Goal: Task Accomplishment & Management: Use online tool/utility

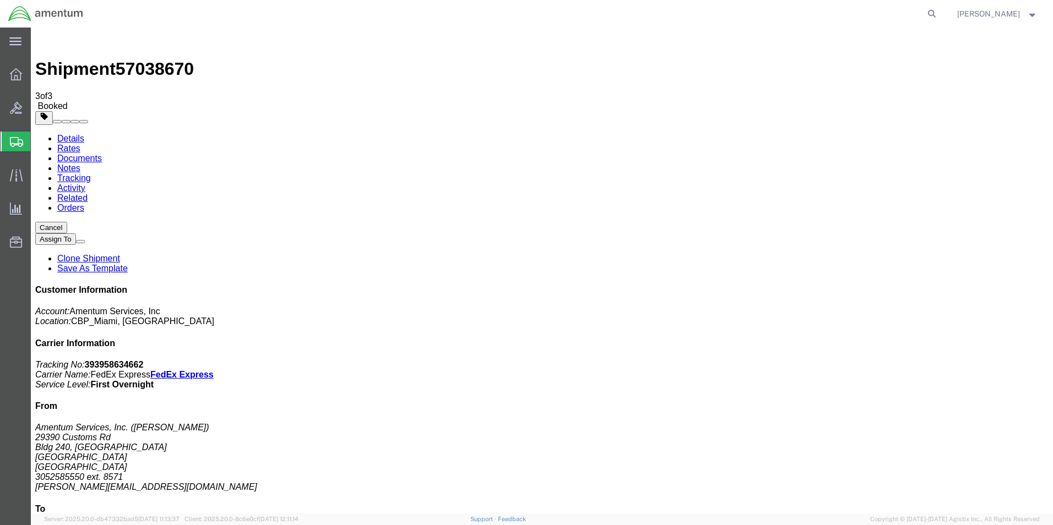
click at [0, 0] on span "Create Shipment" at bounding box center [0, 0] width 0 height 0
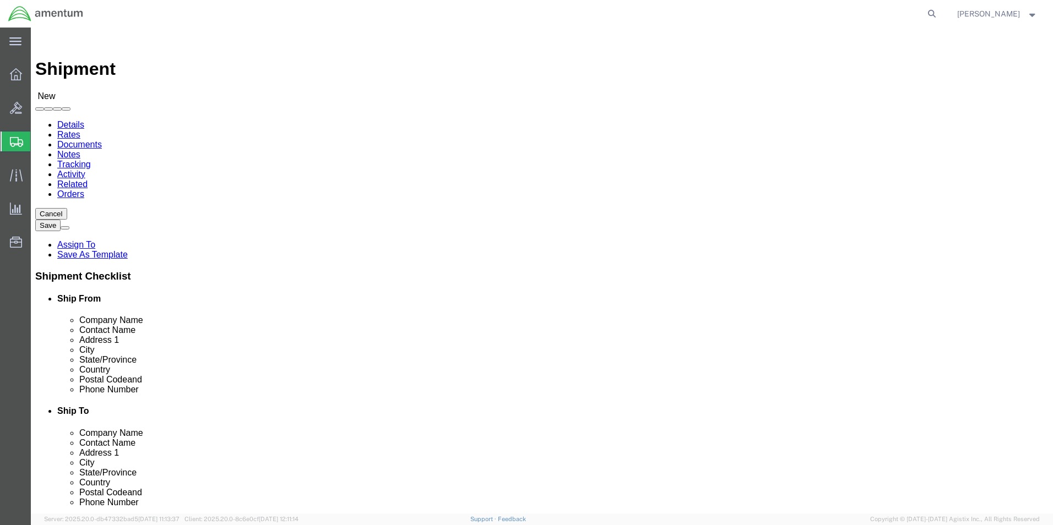
click link "Package Information"
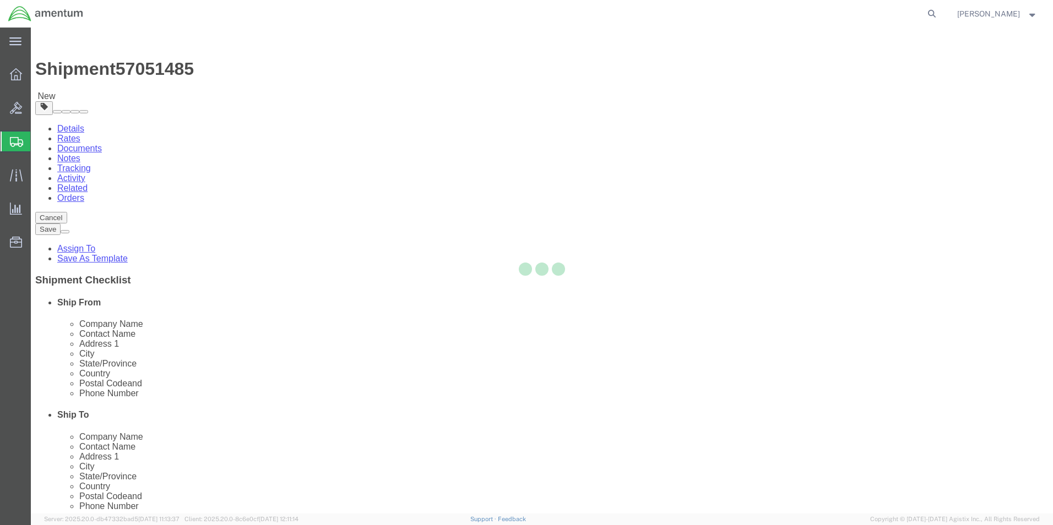
select select "CBOX"
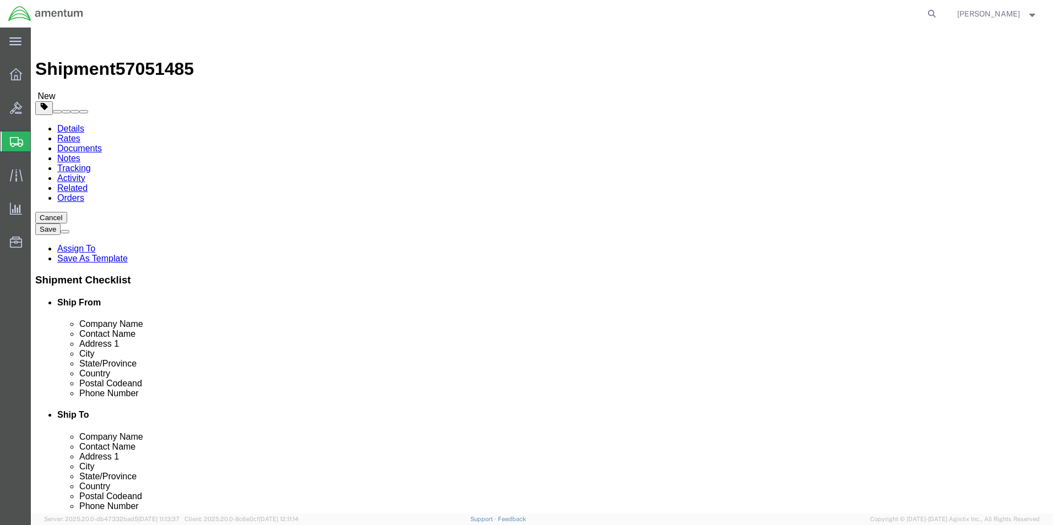
click input "text"
type input "11"
type input "7"
type input "2.00"
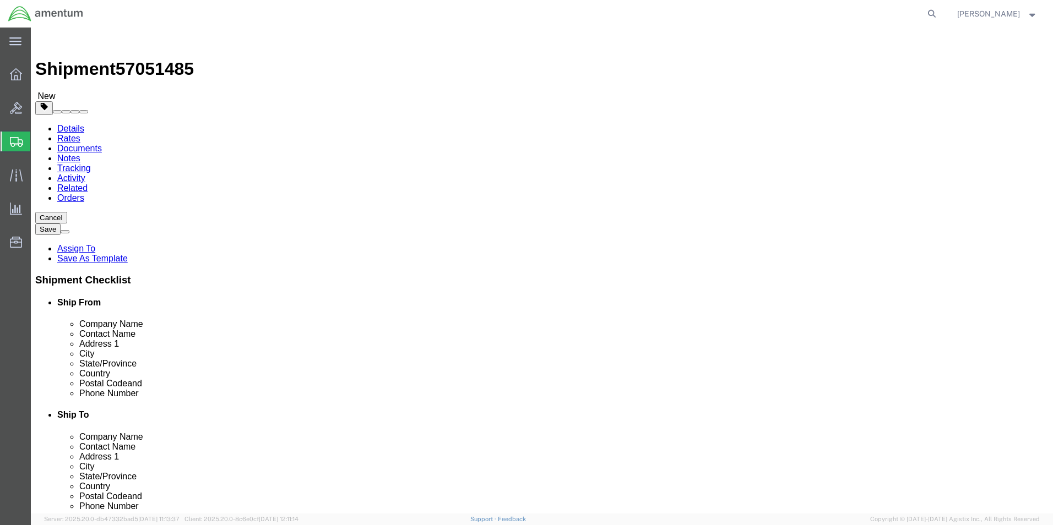
click link "Add Content"
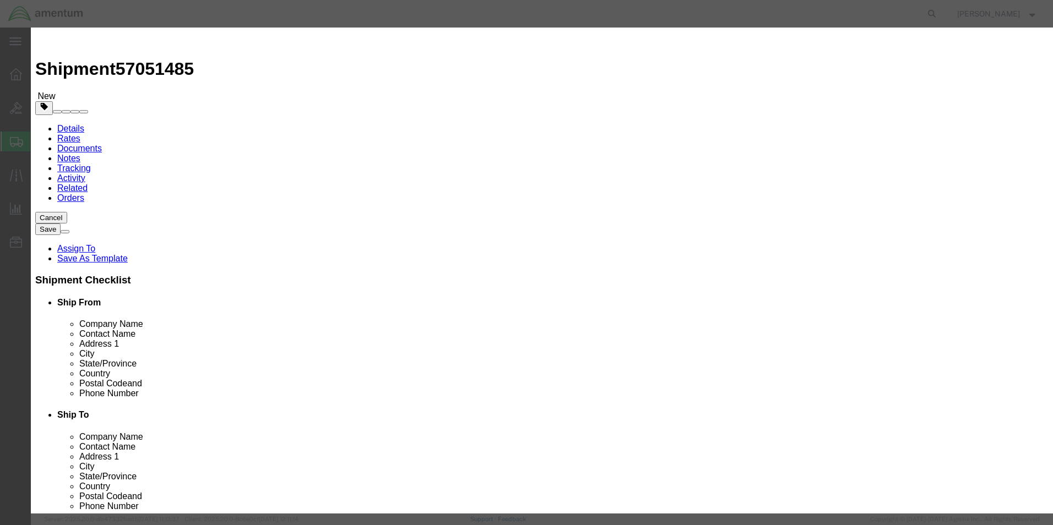
click div
click input "checkbox"
checkbox input "true"
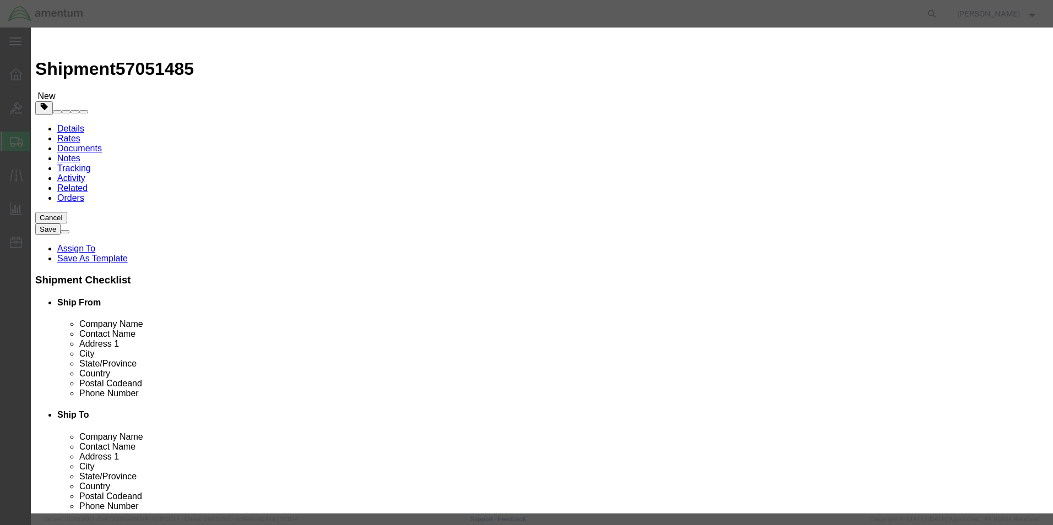
click input "Ion Contained in Equipment (UN3481, PI967)"
checkbox input "true"
click input "text"
type input "d"
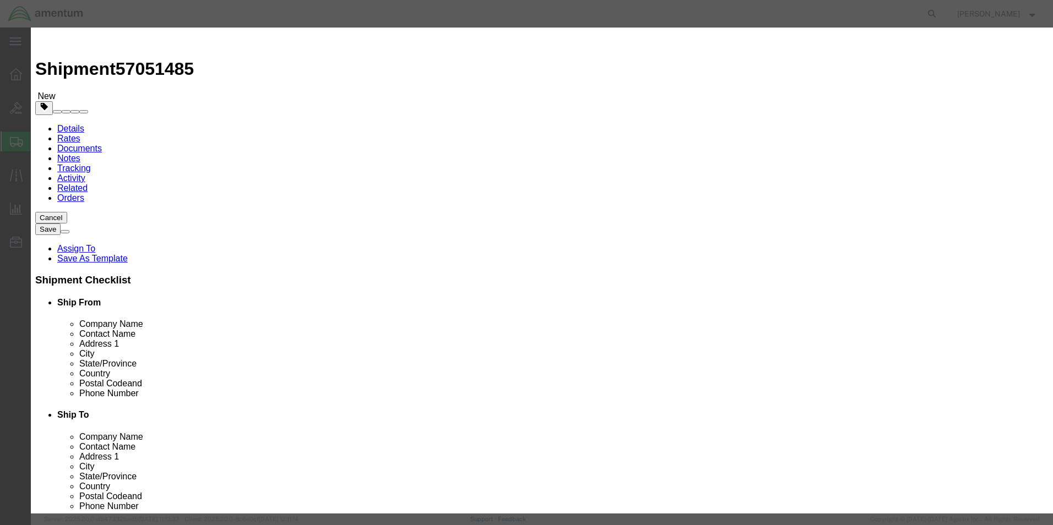
type input "DRILL BATTERY"
type input "1.00"
click div "Product Name DRILL BATTERY Pieces 1.00 Select Bag Barrels 100Board Feet Bottle …"
click input "text"
type input "216.22"
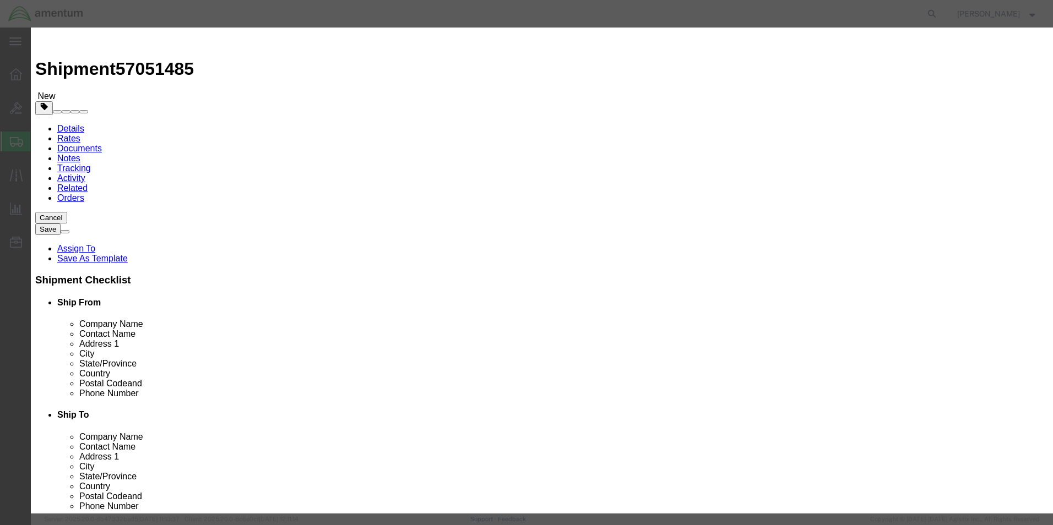
click button "Save & Close"
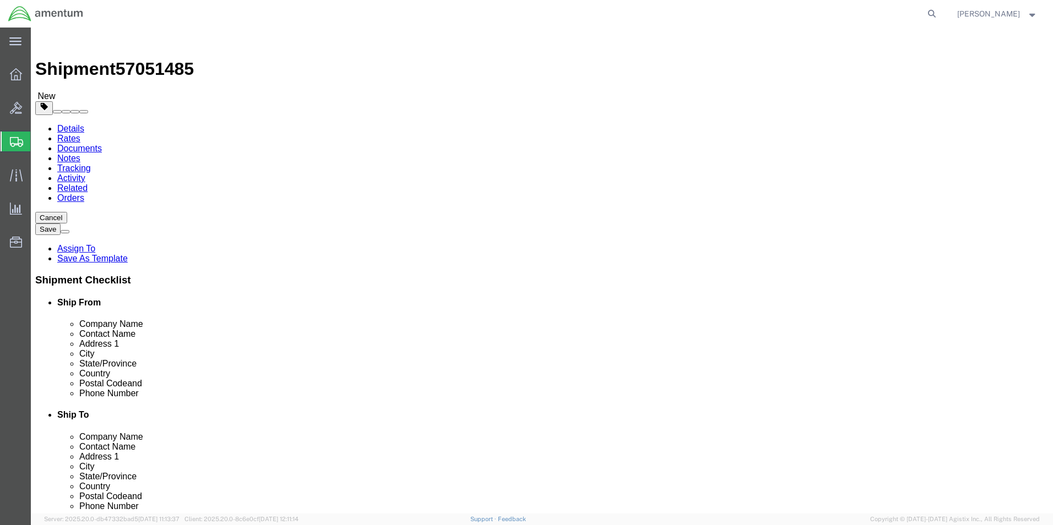
click icon
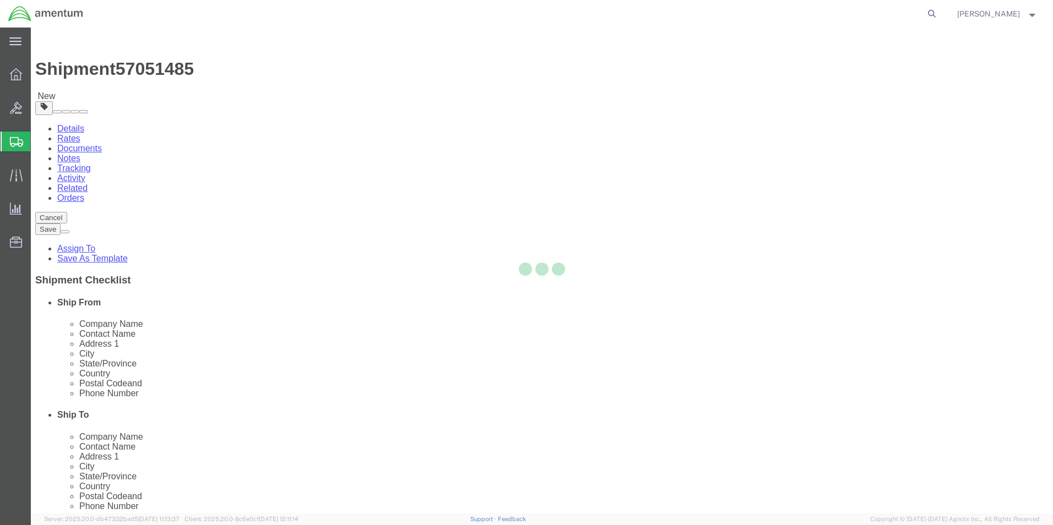
select select "FL"
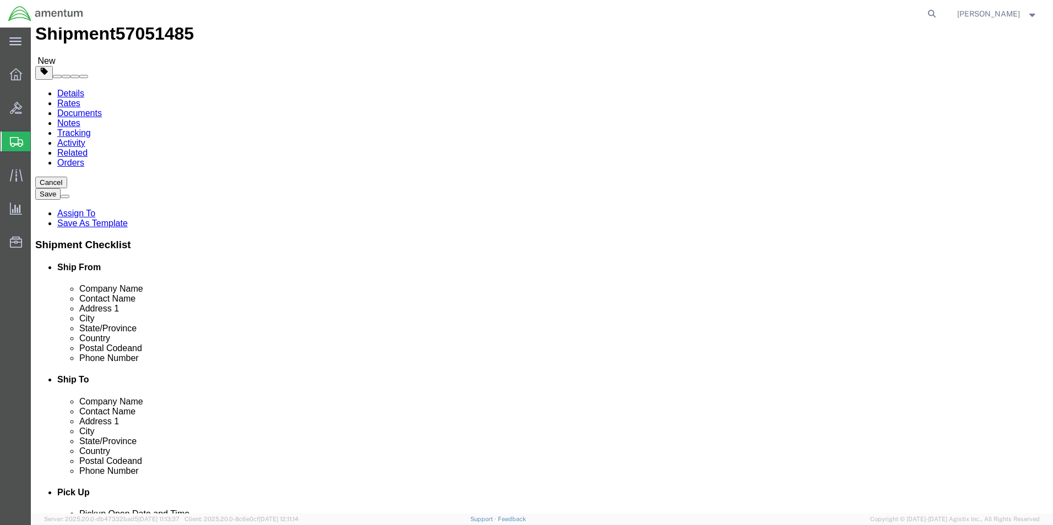
scroll to position [55, 0]
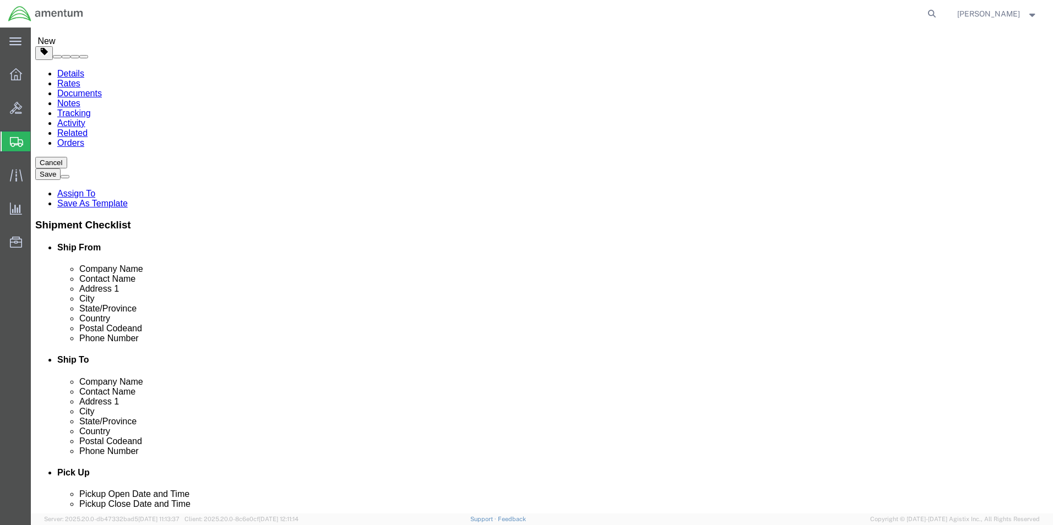
click input "text"
type input "3052585550"
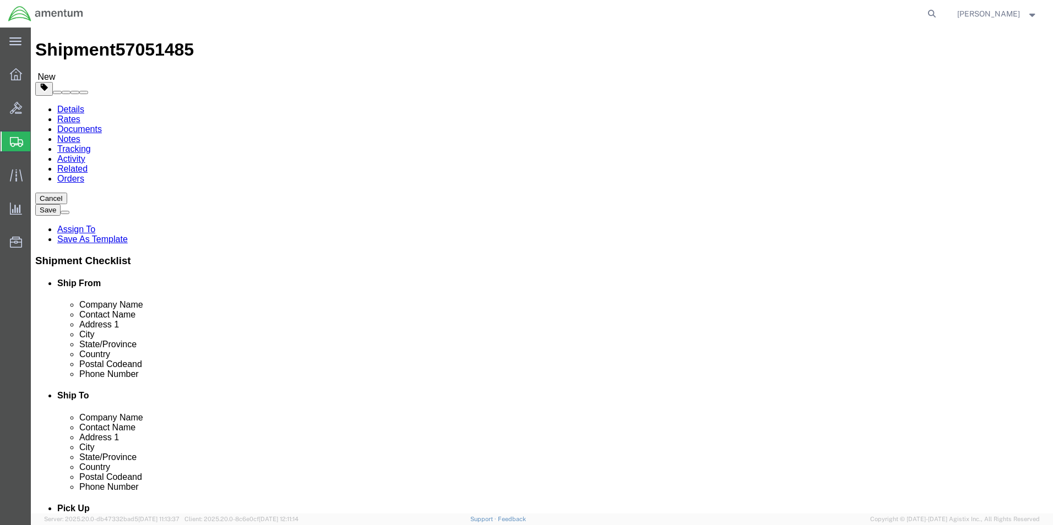
scroll to position [0, 0]
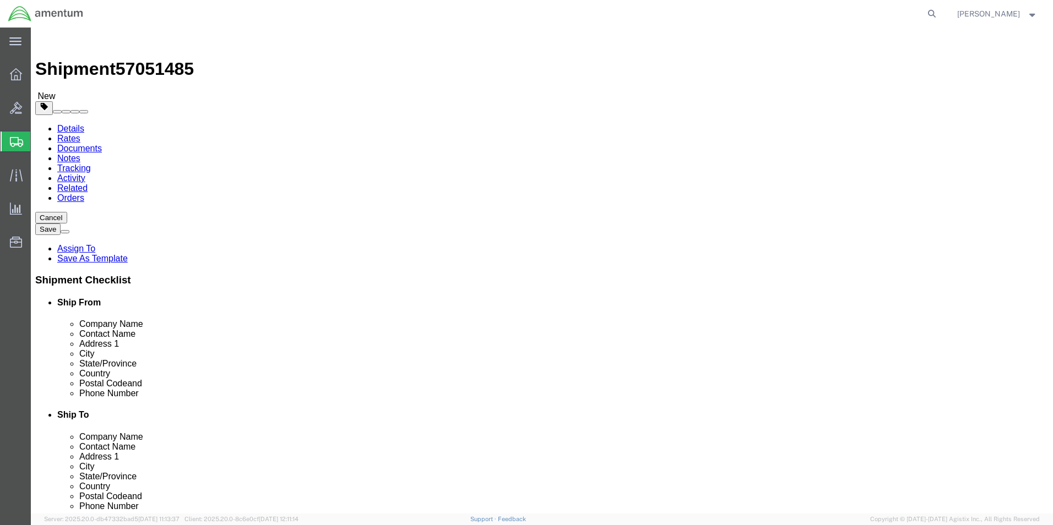
type input "8571"
click input "text"
type input "a"
type input "ACME TOOLS"
type input "A"
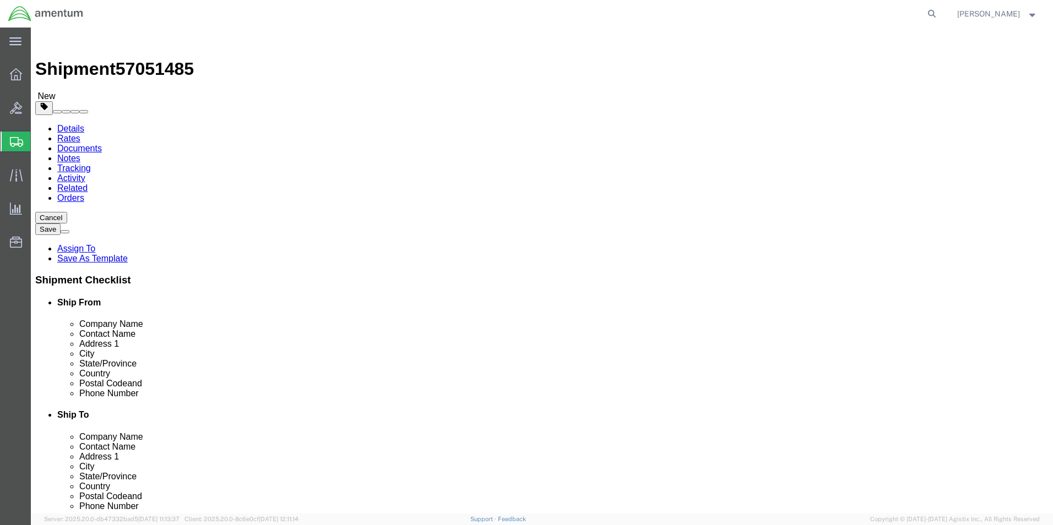
type input "RMA#36627039"
click input "text"
type input "[STREET_ADDRESS]"
type input "F"
type input "GRAND FORKS"
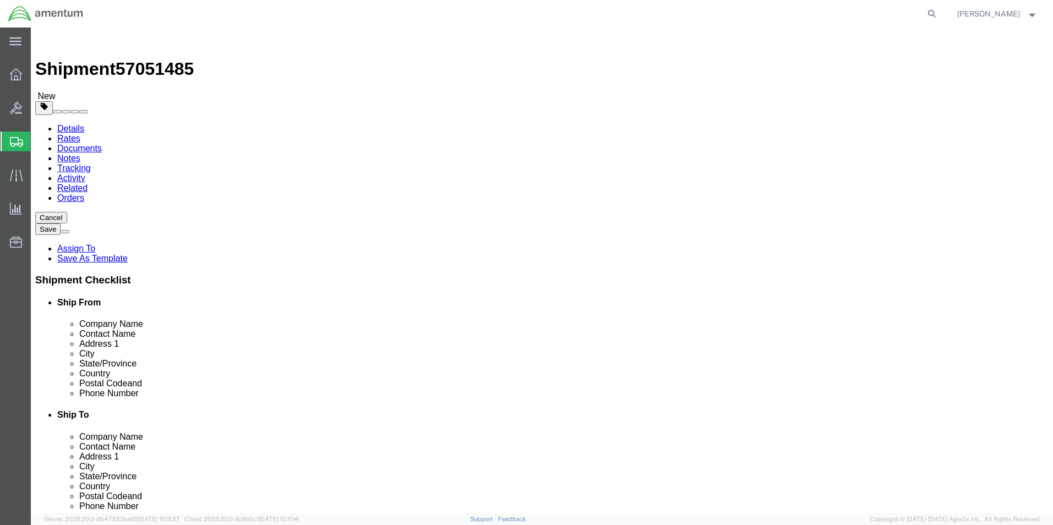
click label "State/Province"
click input "GRAND FORKS"
drag, startPoint x: 572, startPoint y: 294, endPoint x: 566, endPoint y: 291, distance: 6.4
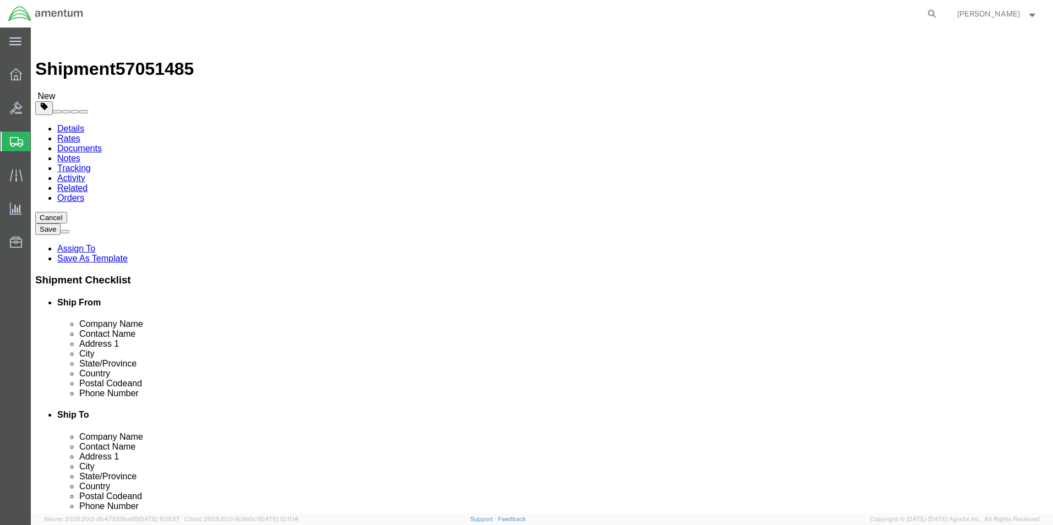
click input "GRAND FORKS"
type input "NO"
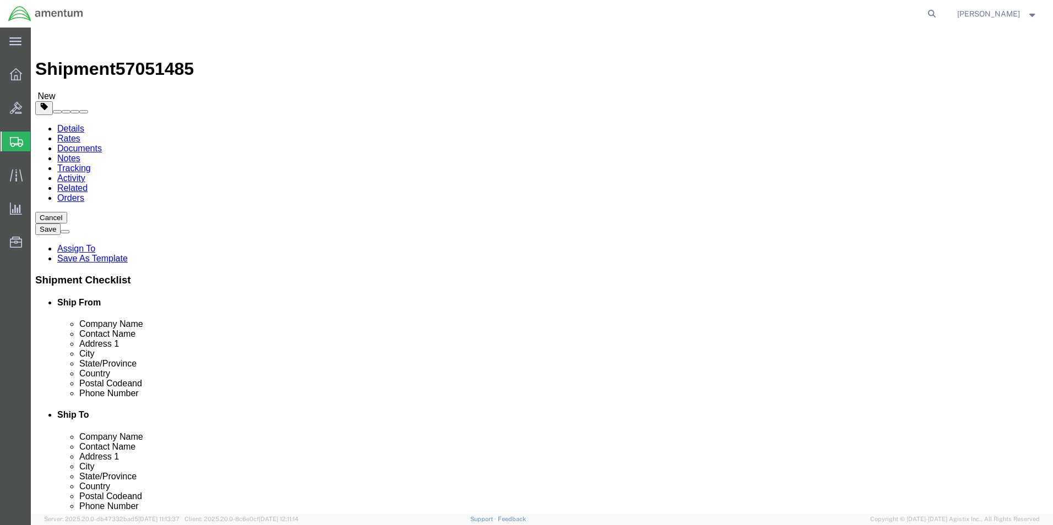
click input "Postal Code"
type input "58201"
click input "text"
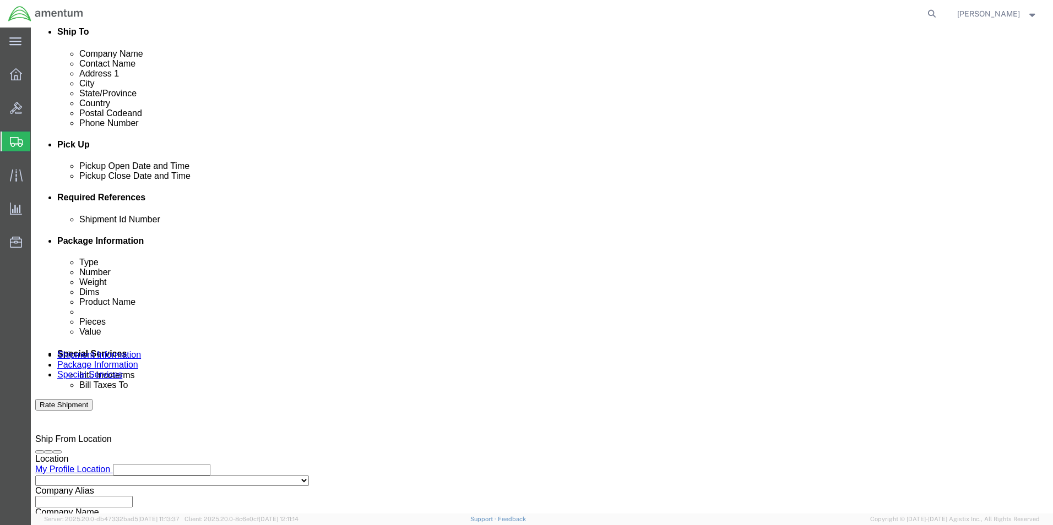
scroll to position [385, 0]
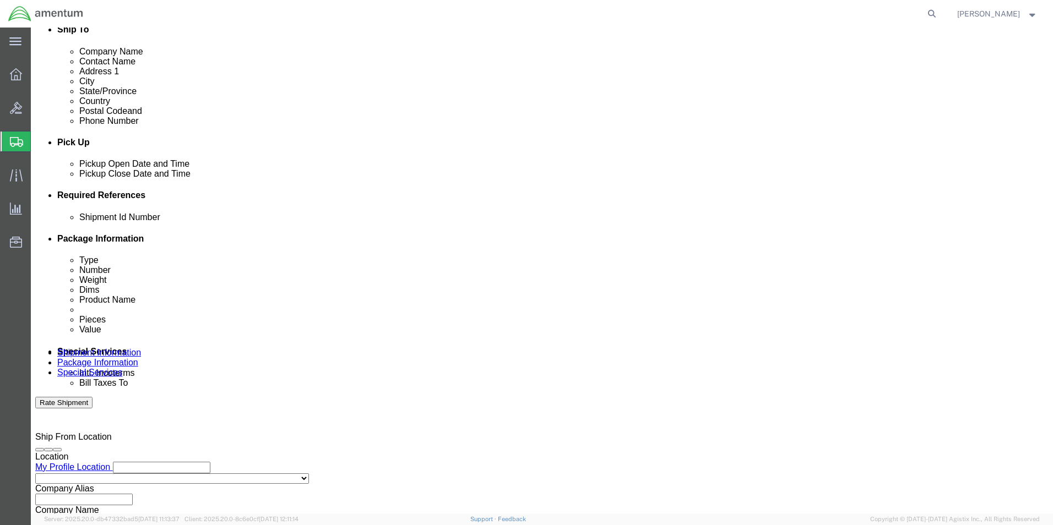
type input "8176493059"
click button "Add reference"
click select "Select Account Type Activity ID Airline Appointment Number ASN Batch Request # …"
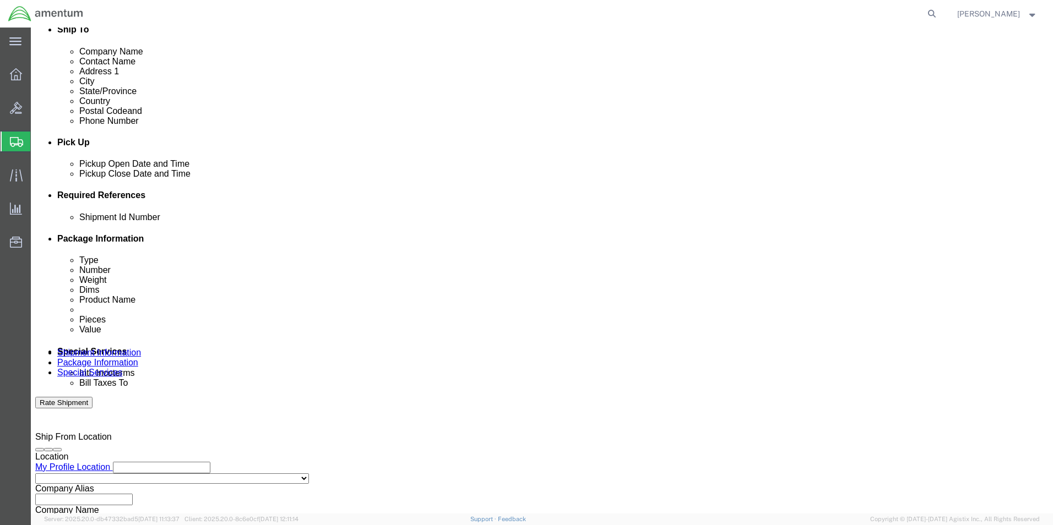
select select "DEPT"
click select "Select Account Type Activity ID Airline Appointment Number ASN Batch Request # …"
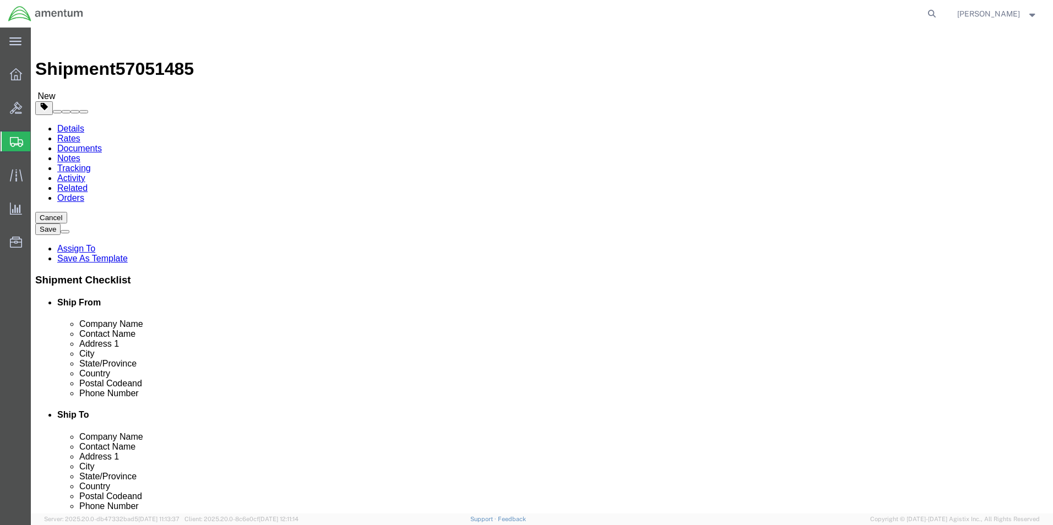
click input "RMA#36627039"
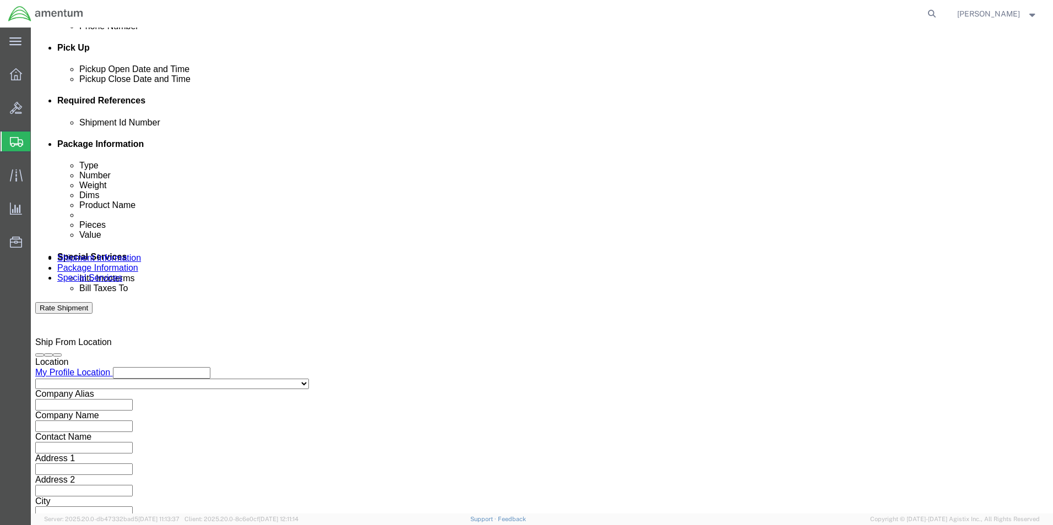
click select "Select Account Type Activity ID Airline Appointment Number ASN Batch Request # …"
select select "PROJNUM"
click select "Select Account Type Activity ID Airline Appointment Number ASN Batch Request # …"
click input "text"
click input "6118.03.03.2219.EMI.0000"
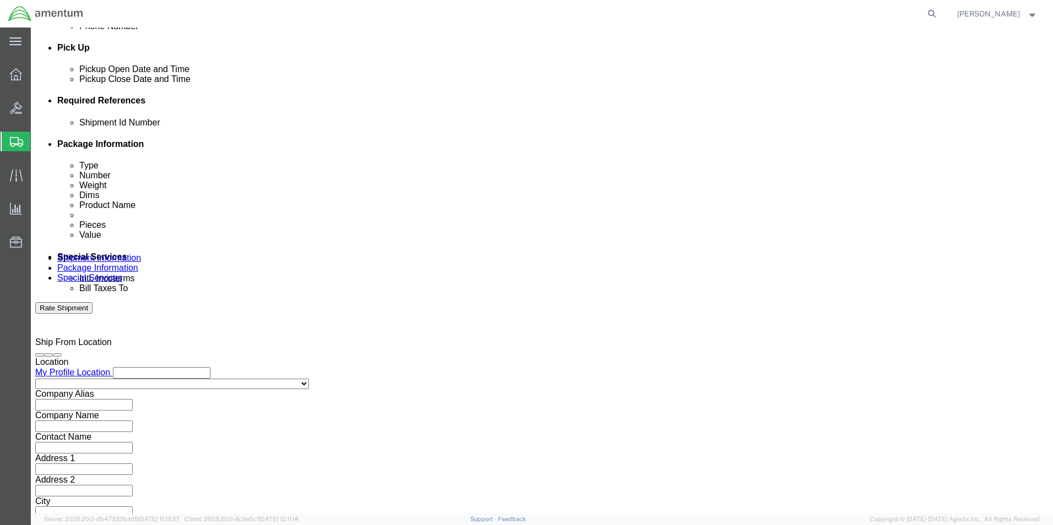
scroll to position [0, 2]
drag, startPoint x: 728, startPoint y: 196, endPoint x: 735, endPoint y: 200, distance: 8.1
click input "6118.04.03.2219.EMI.0000"
type input "6118.04.03.2219.000.EMI.0000"
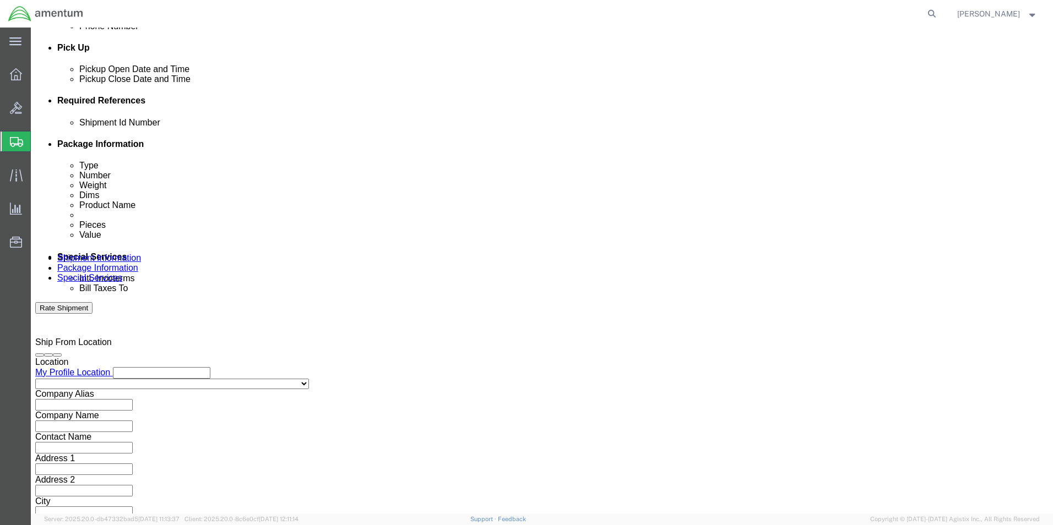
click div "Shipment Id Number Select Account Type Activity ID Airline Appointment Number A…"
click select "Select Account Type Activity ID Airline Appointment Number ASN Batch Request # …"
select select "CUSTREF"
click select "Select Account Type Activity ID Airline Appointment Number ASN Batch Request # …"
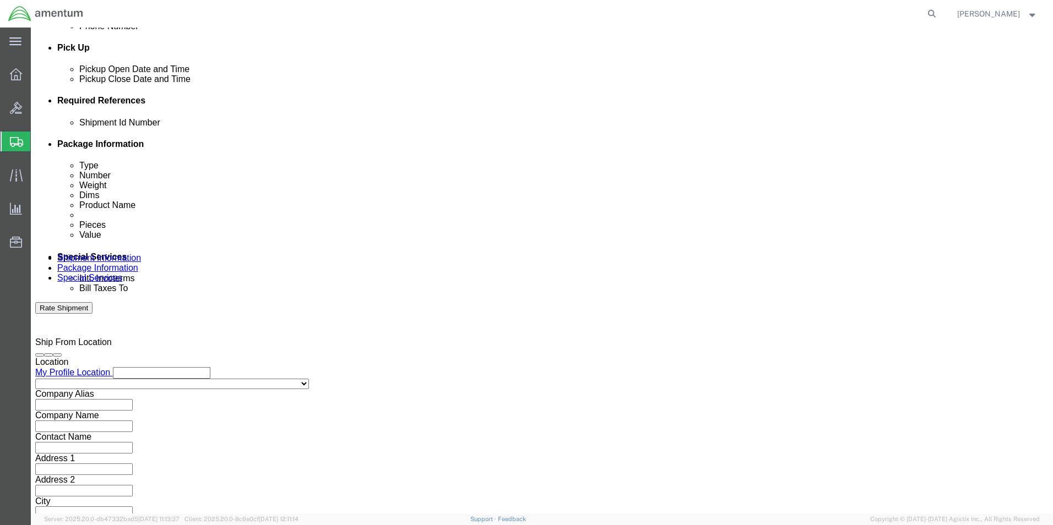
click input "text"
paste input "RMA#36627039"
type input "RMA#36627039"
click div "Shipment Id Number Select Account Type Activity ID Airline Appointment Number A…"
click div "Select Account Type Activity ID Airline Appointment Number ASN Batch Request # …"
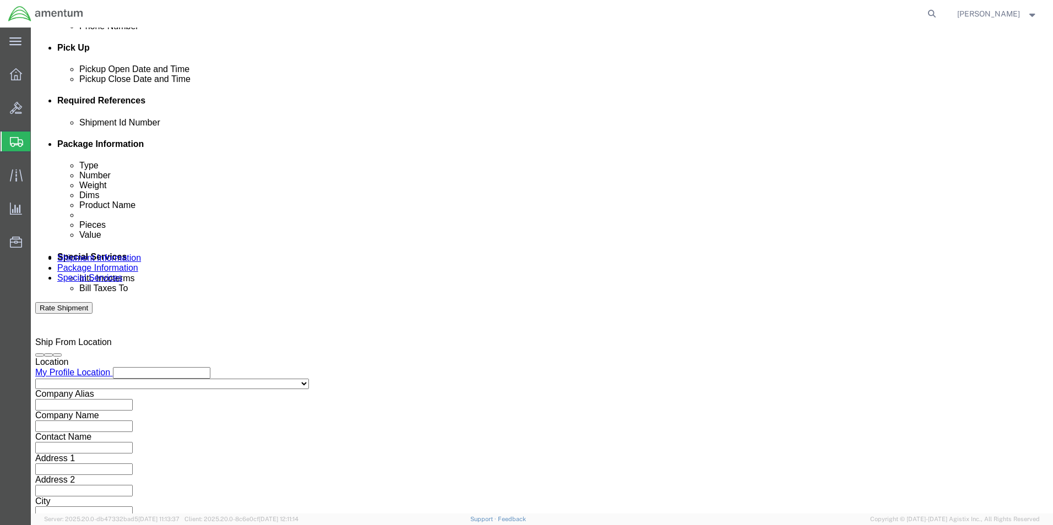
click input "text"
type input "CBP"
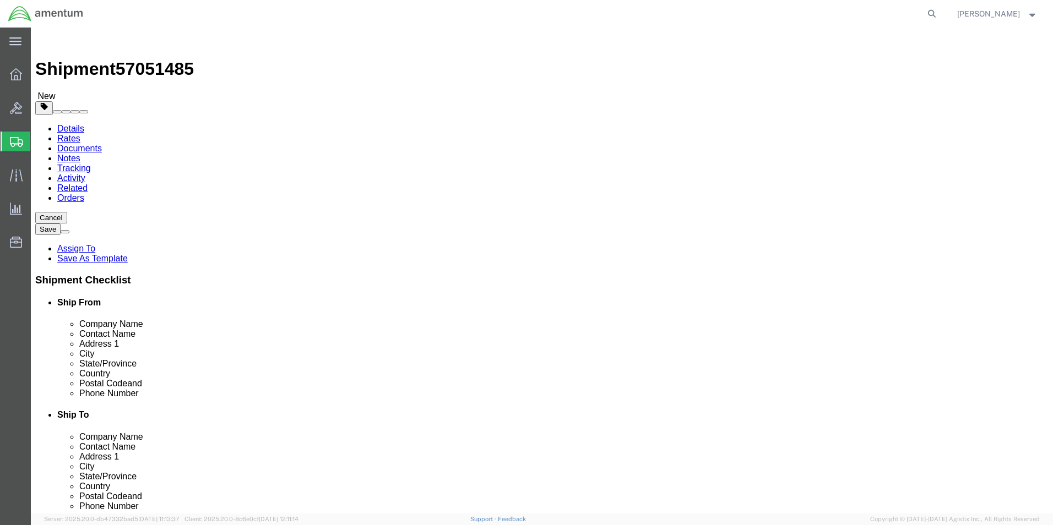
click span "57051485"
copy span "57051485"
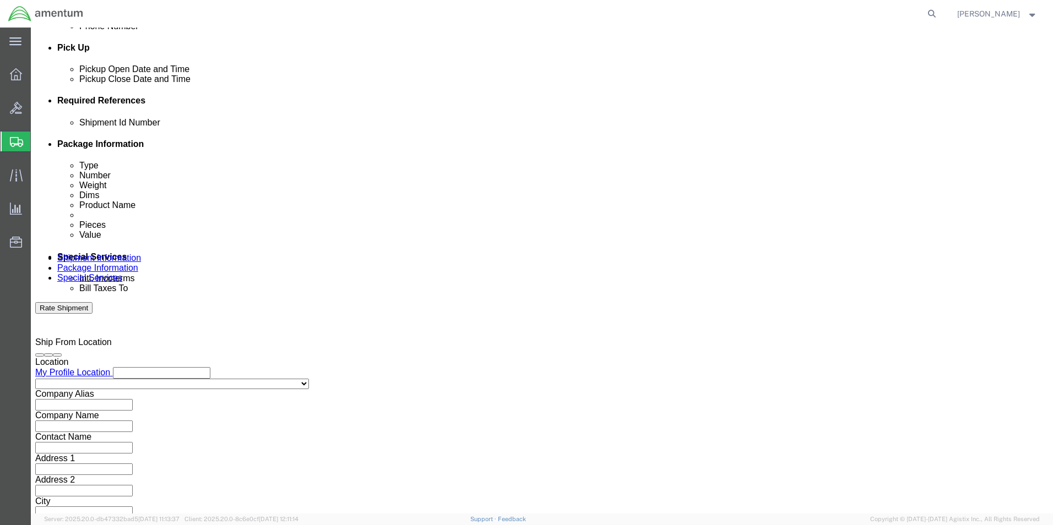
click input "text"
paste input "57051485"
type input "57051485"
click button "Rate Shipment"
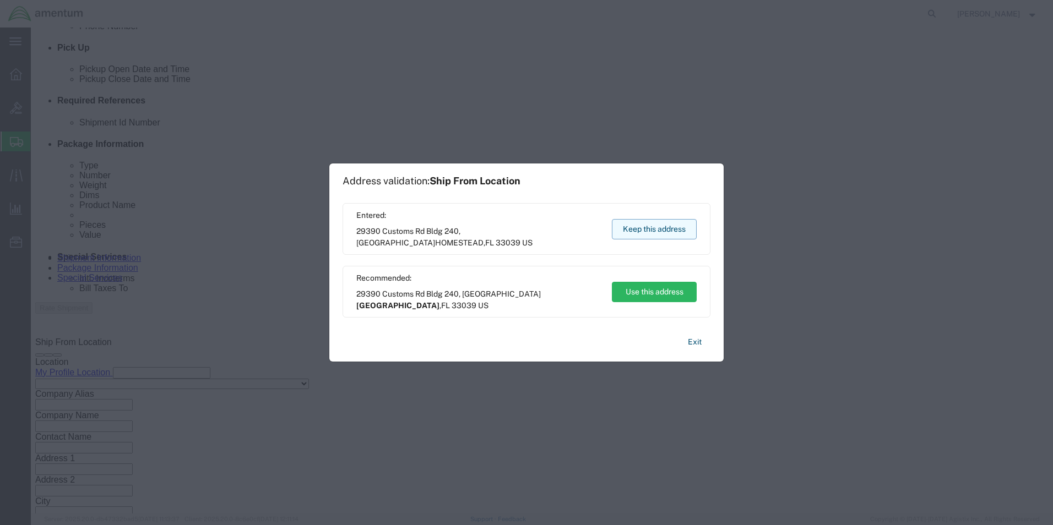
click at [658, 221] on button "Keep this address" at bounding box center [654, 229] width 85 height 20
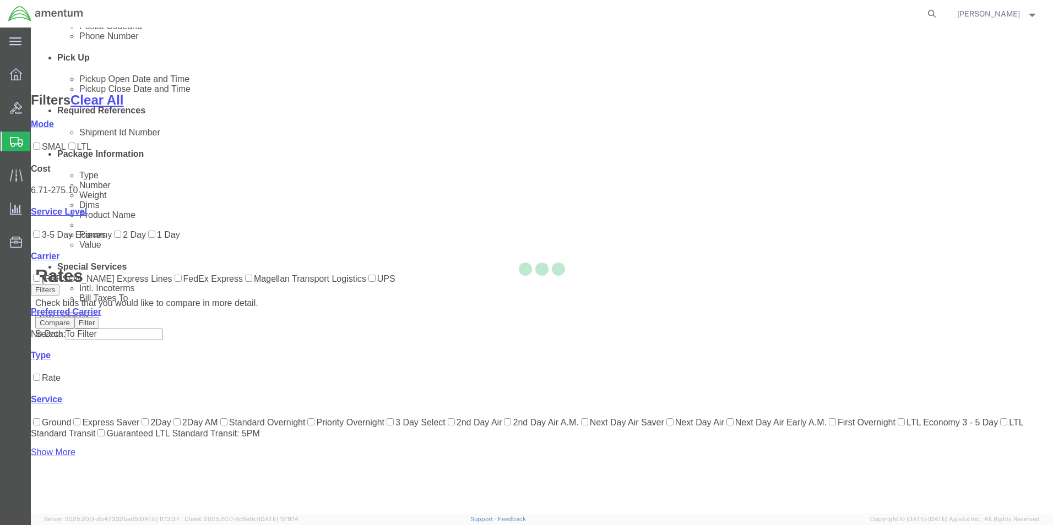
scroll to position [67, 0]
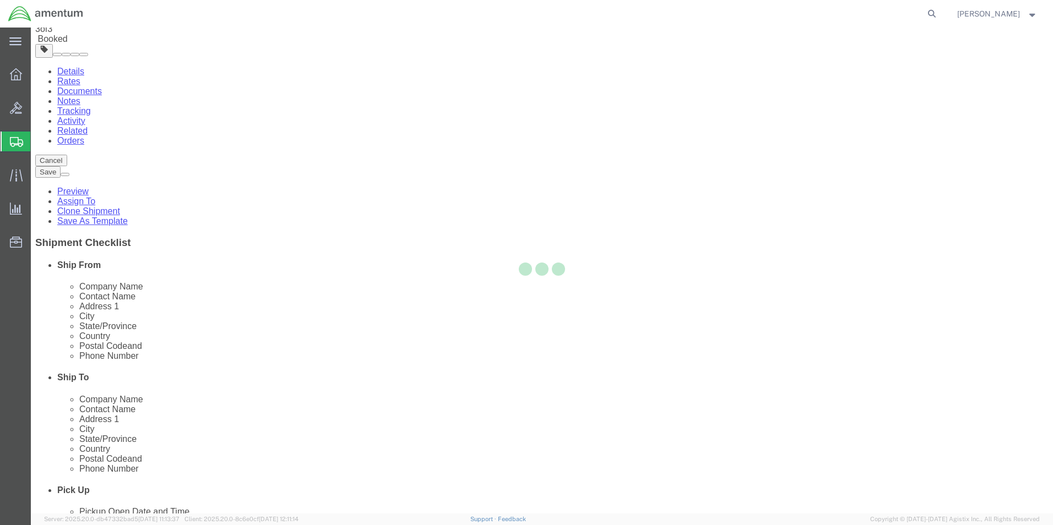
scroll to position [0, 0]
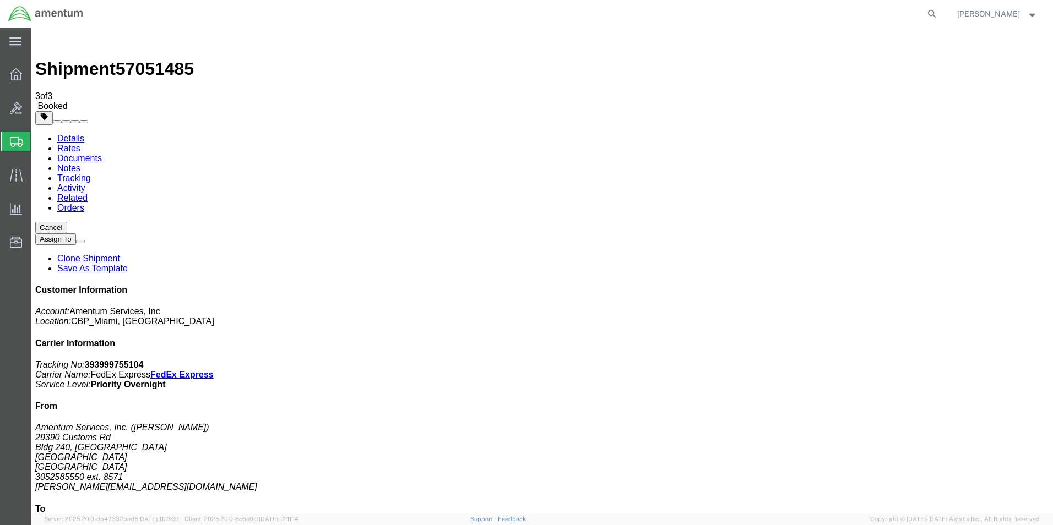
click at [144, 360] on b "393999755104" at bounding box center [114, 364] width 59 height 9
copy b "393999755104"
click at [60, 134] on link "Details" at bounding box center [70, 138] width 27 height 9
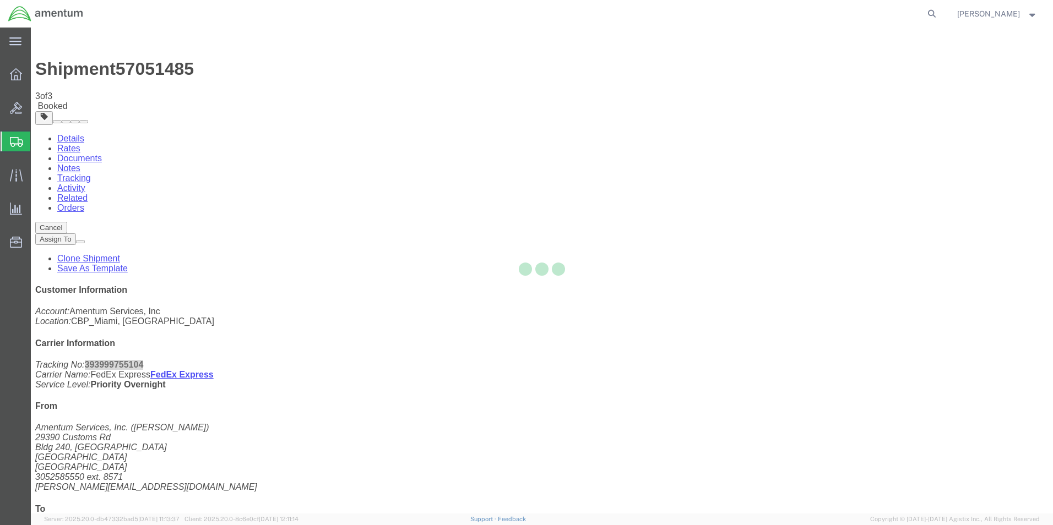
click at [64, 70] on div at bounding box center [542, 271] width 1022 height 486
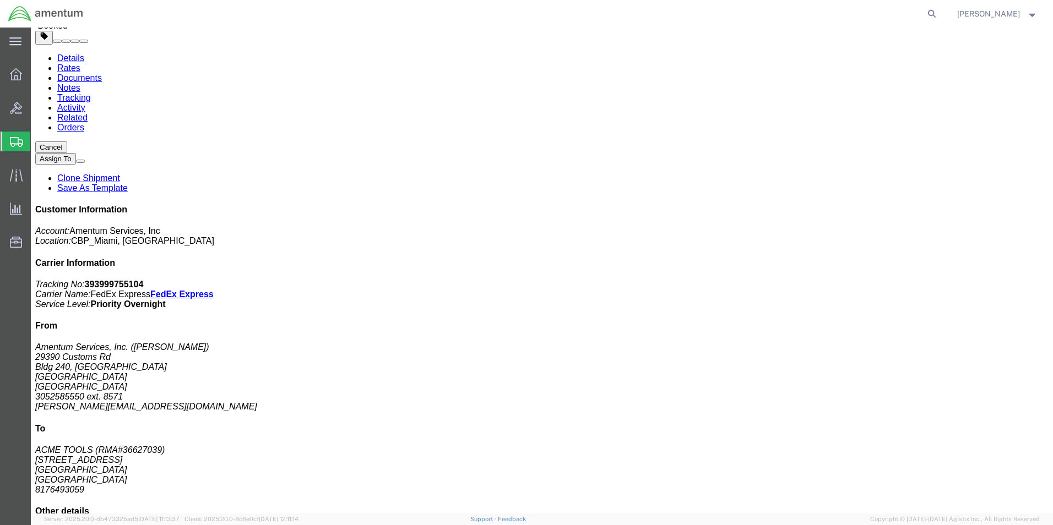
scroll to position [110, 0]
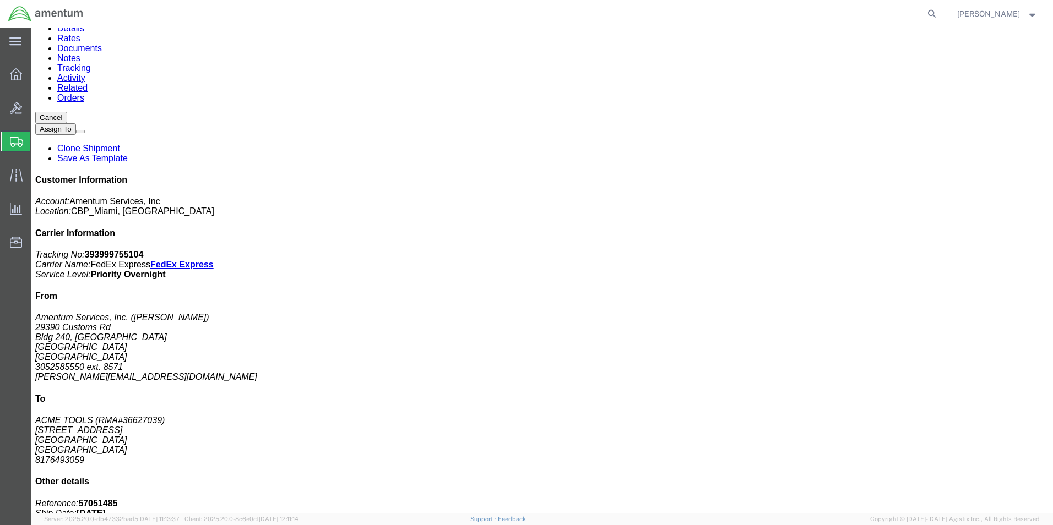
click p "Pieces: 1.00 Each"
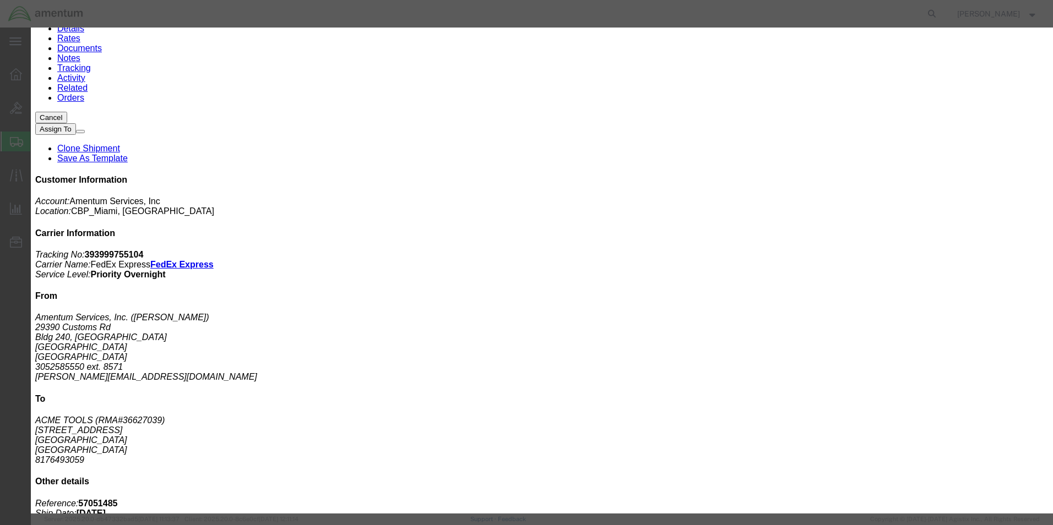
click button "button"
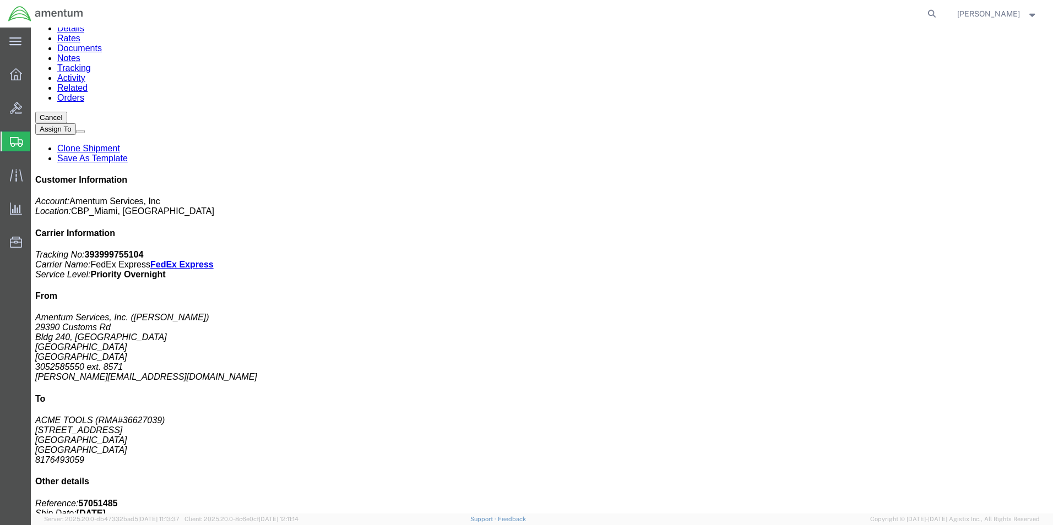
click span "button"
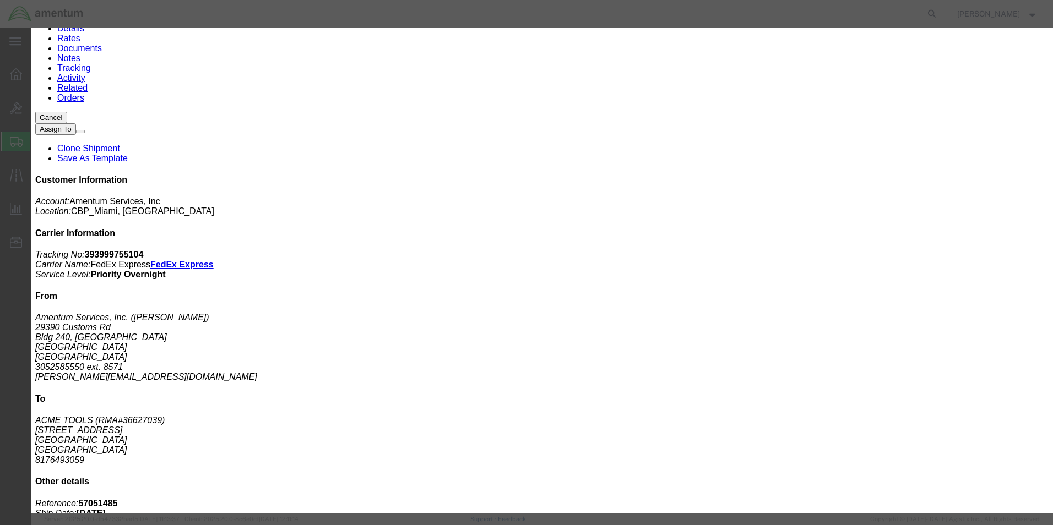
checkbox input "true"
click icon "button"
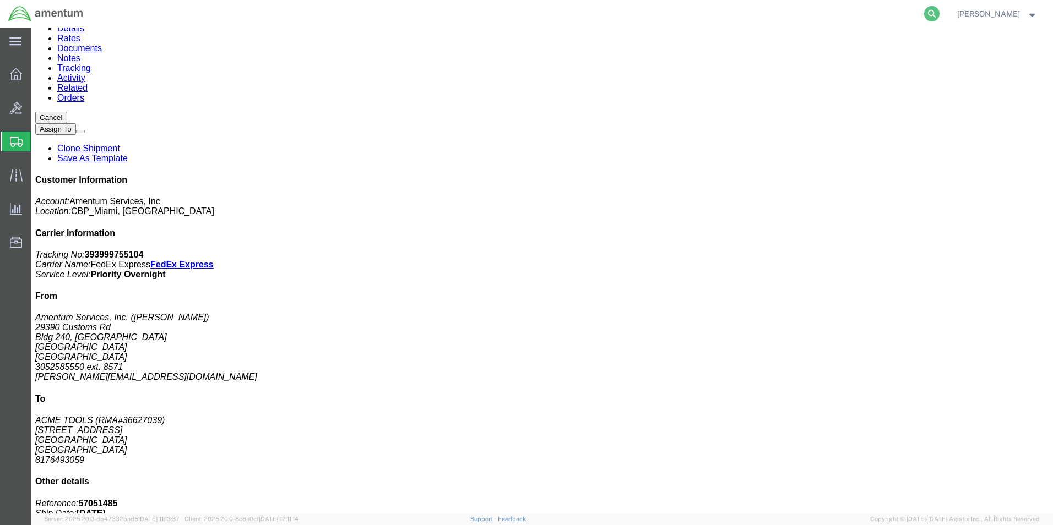
click at [938, 11] on icon at bounding box center [931, 13] width 15 height 15
click at [846, 12] on input "search" at bounding box center [756, 14] width 335 height 26
type input "396742450933"
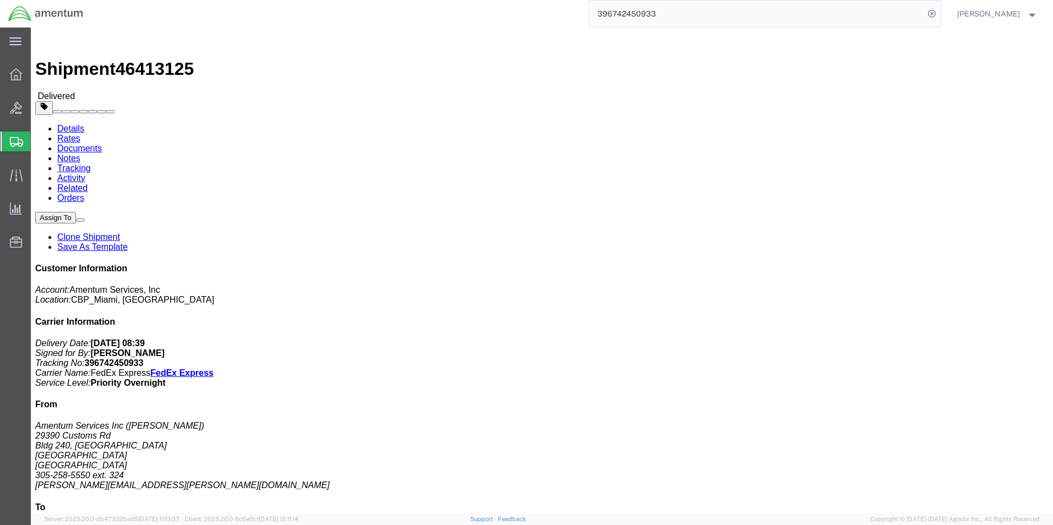
click link "Clone Shipment"
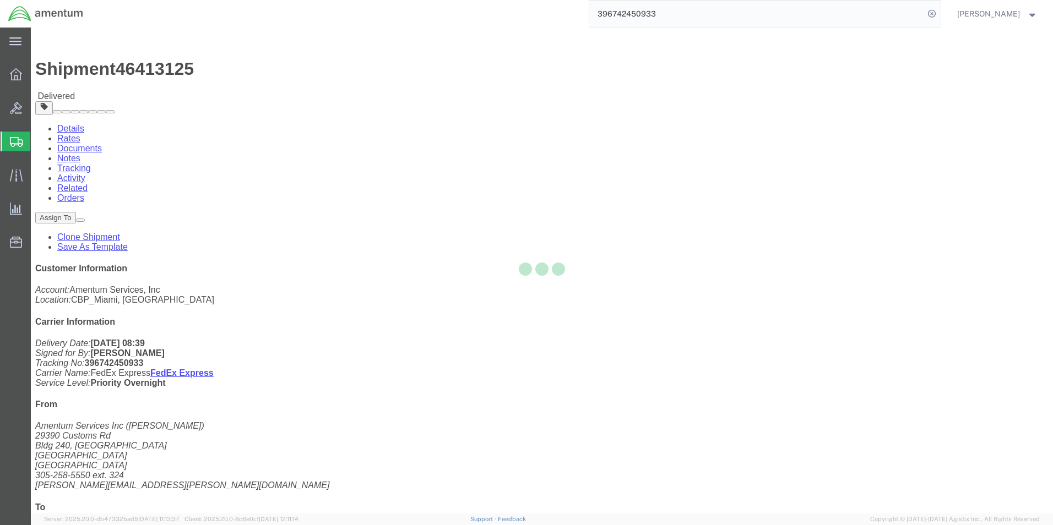
select select "49931"
select select "49914"
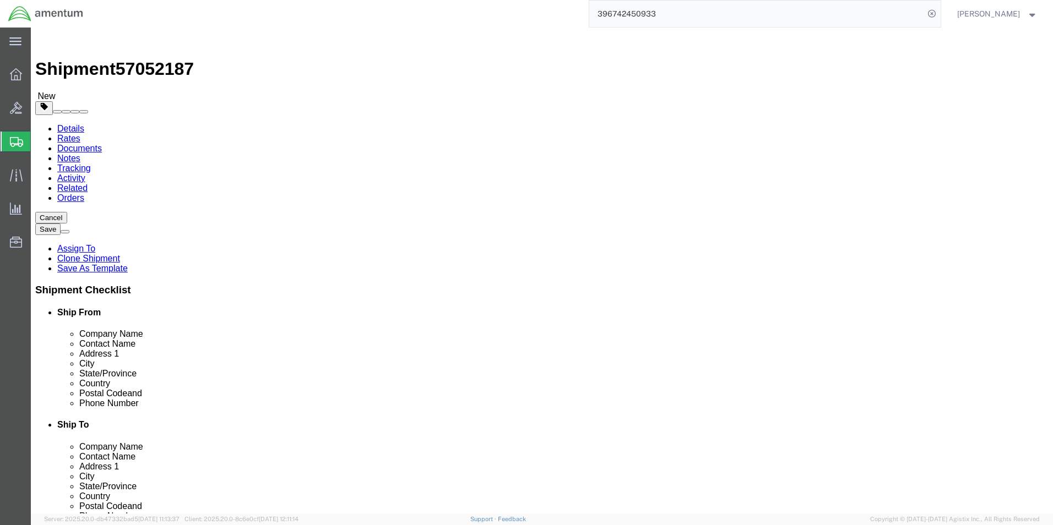
type input "M"
select select "MYPROFILE"
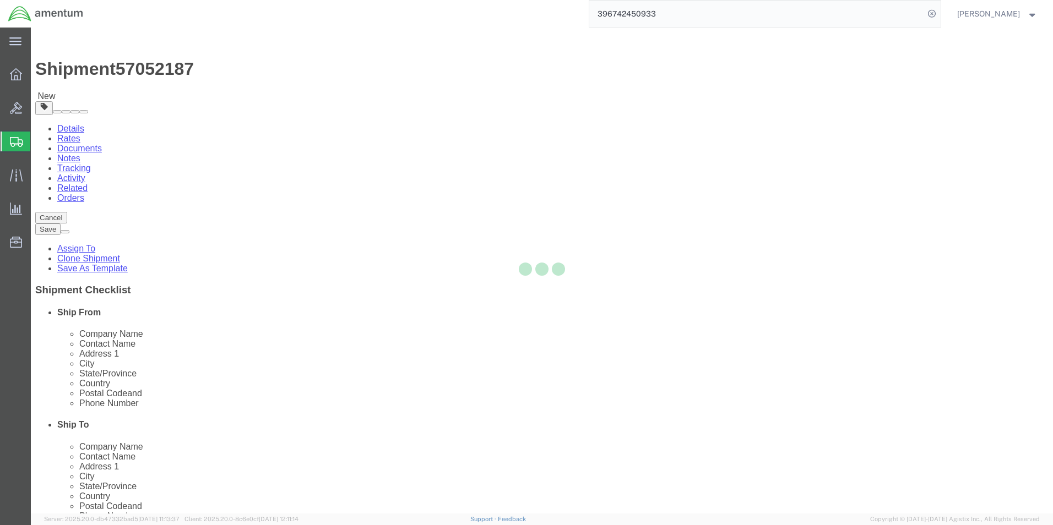
type input "[PHONE_NUMBER]"
type input "[PERSON_NAME][EMAIL_ADDRESS][DOMAIN_NAME]"
select select "FL"
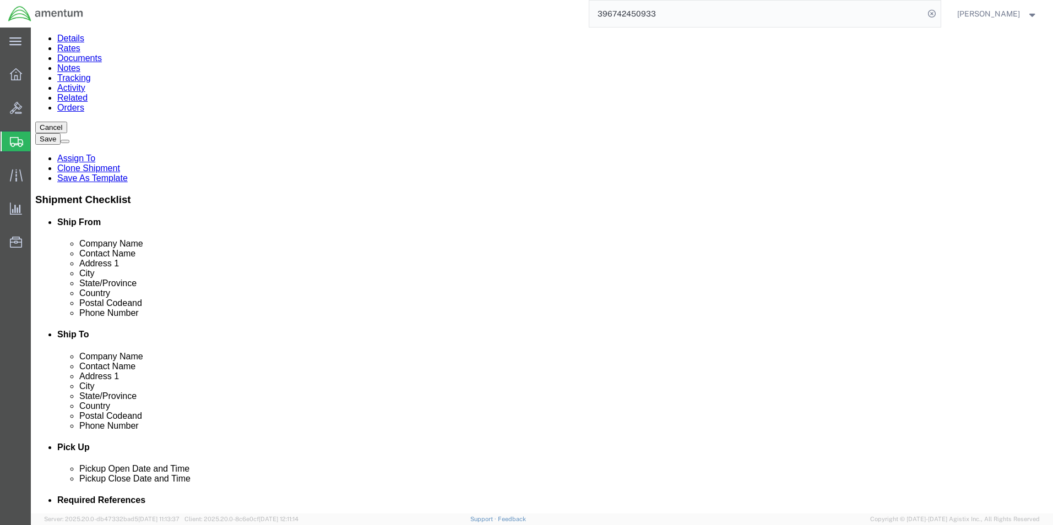
scroll to position [110, 0]
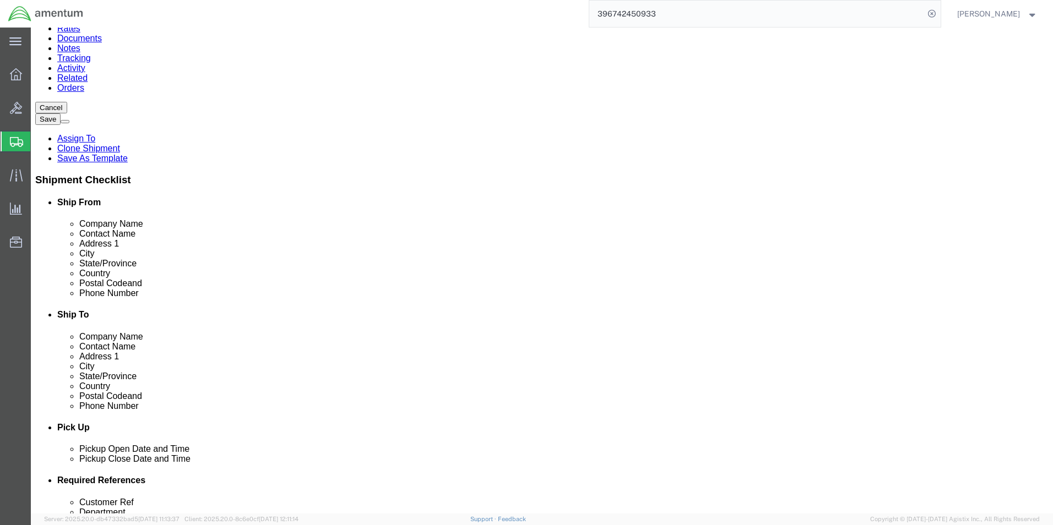
click input "[PHONE_NUMBER]"
type input "3052585550"
type input "8571"
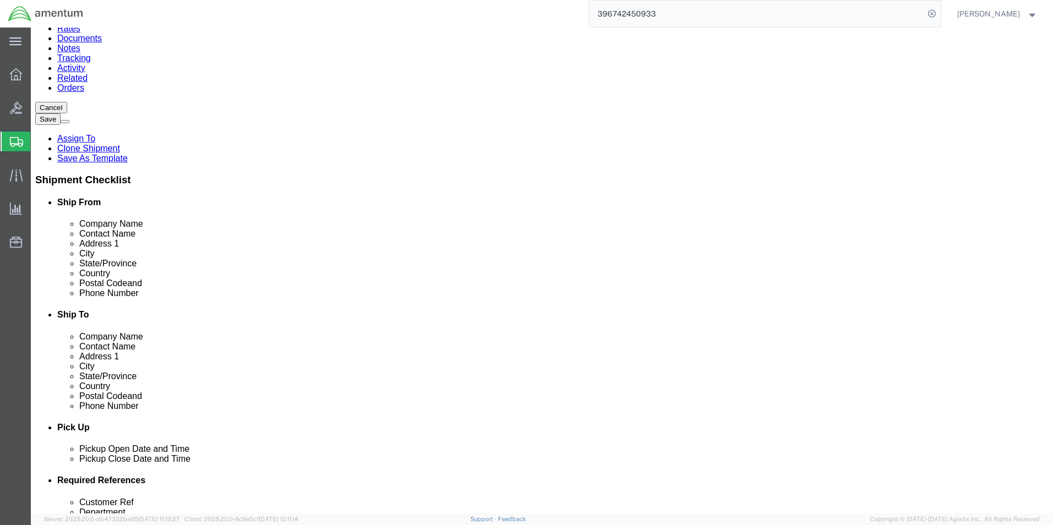
click div "Location My Profile Location Select My Profile Location [PHONE_NUMBER] [PHONE_N…"
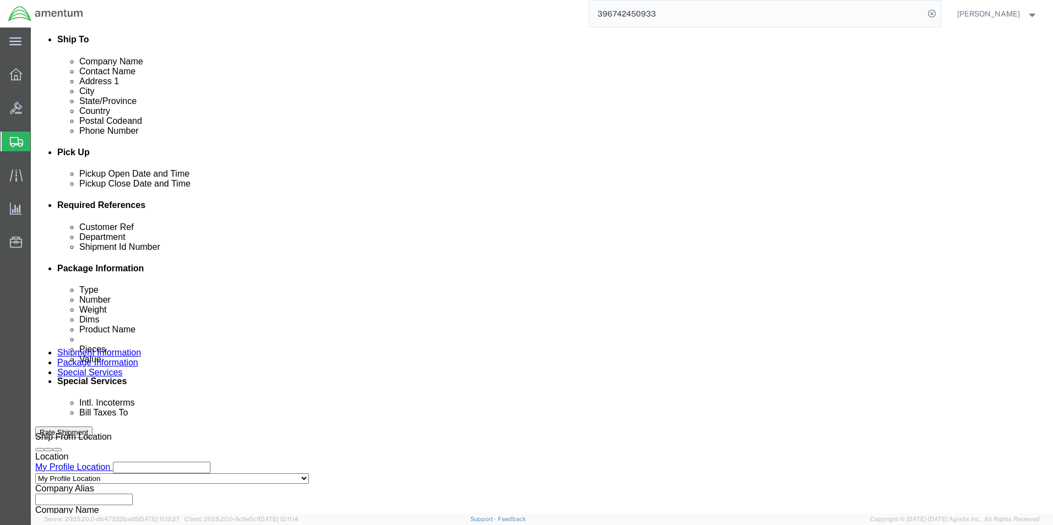
scroll to position [480, 0]
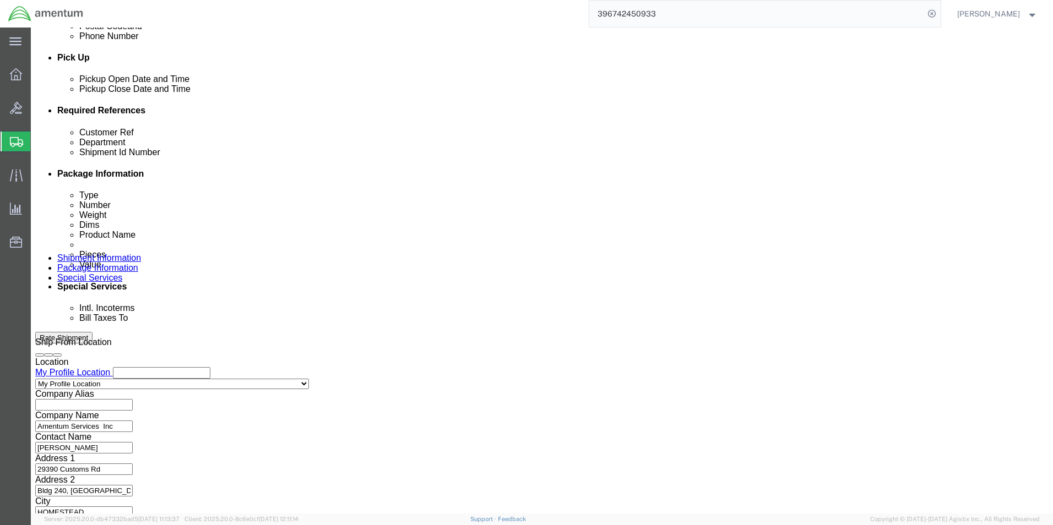
click input "LIFE RAFT - NRFI"
type input "548-004943"
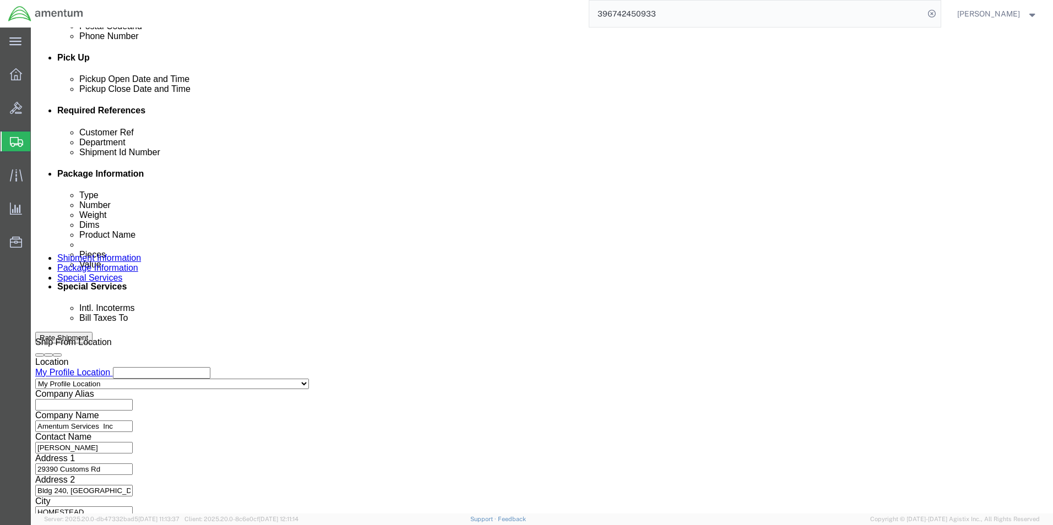
click input "6118.01.03.2219.000.EMI.0000"
type input "6118.04.03.2219.000.EMI.0000"
click span "57052187"
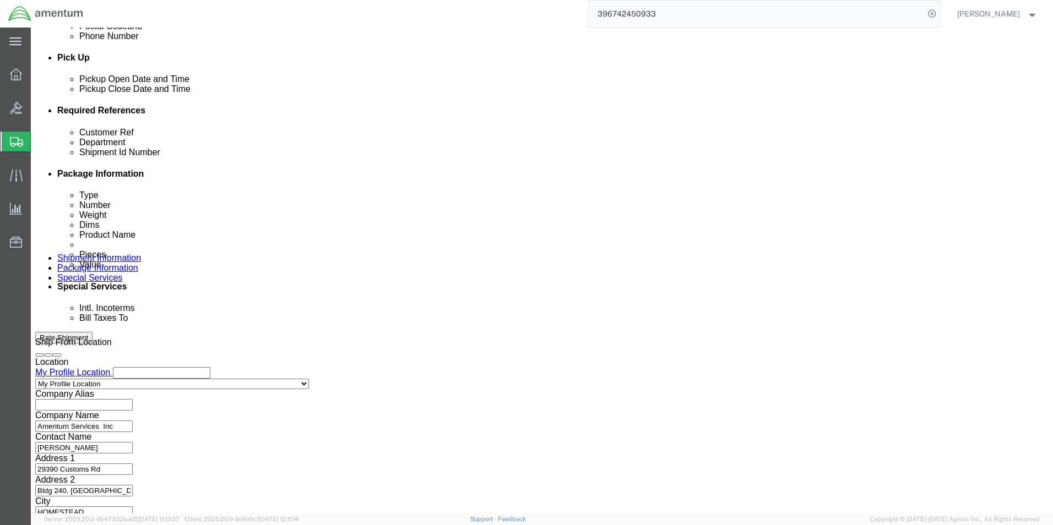
click span "57052187"
copy span "57052187"
click div "Customer Ref 548-004943 Department CBP Select Account Type Activity ID Airline …"
drag, startPoint x: 199, startPoint y: 236, endPoint x: 182, endPoint y: 223, distance: 21.6
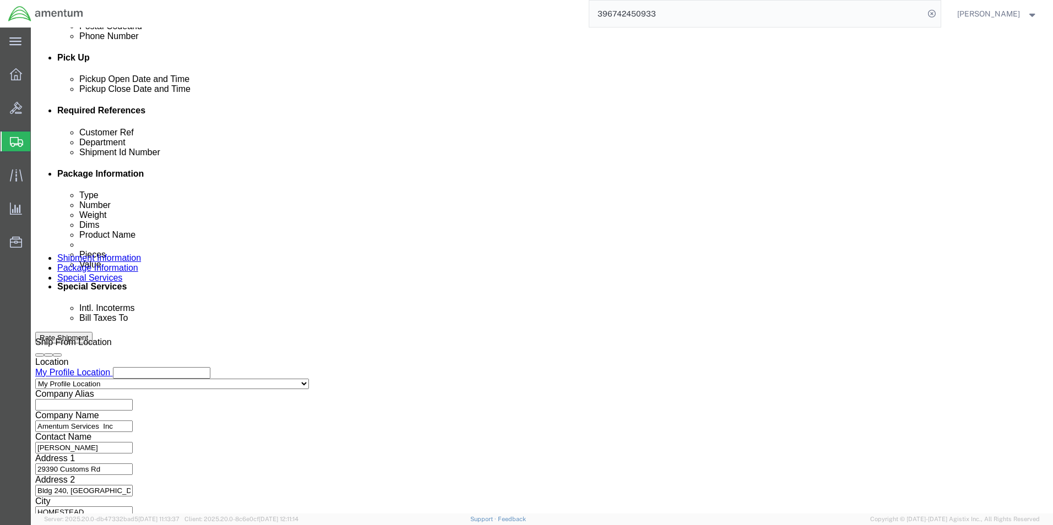
click input "46413125"
paste input "57052187"
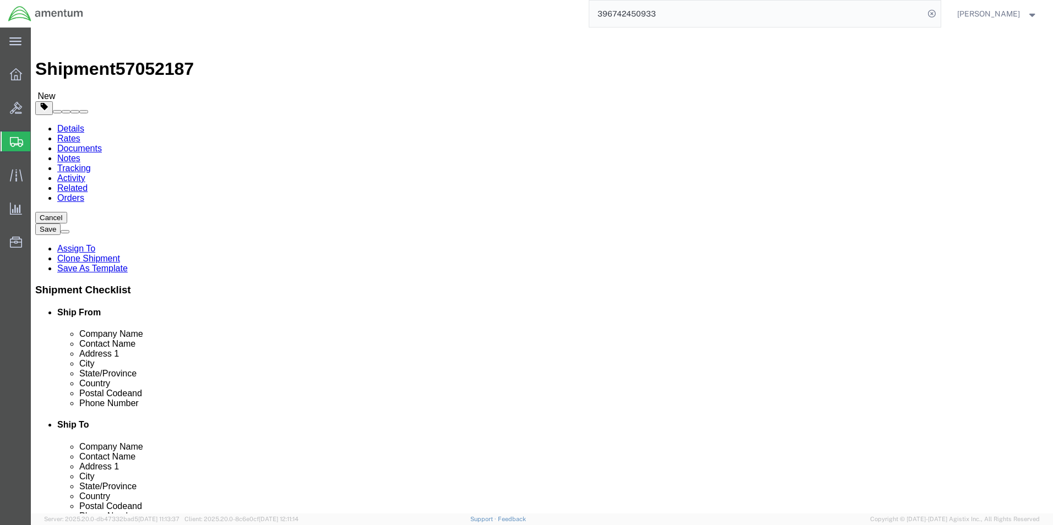
type input "57052187"
click icon
click input "18.00"
type input "20"
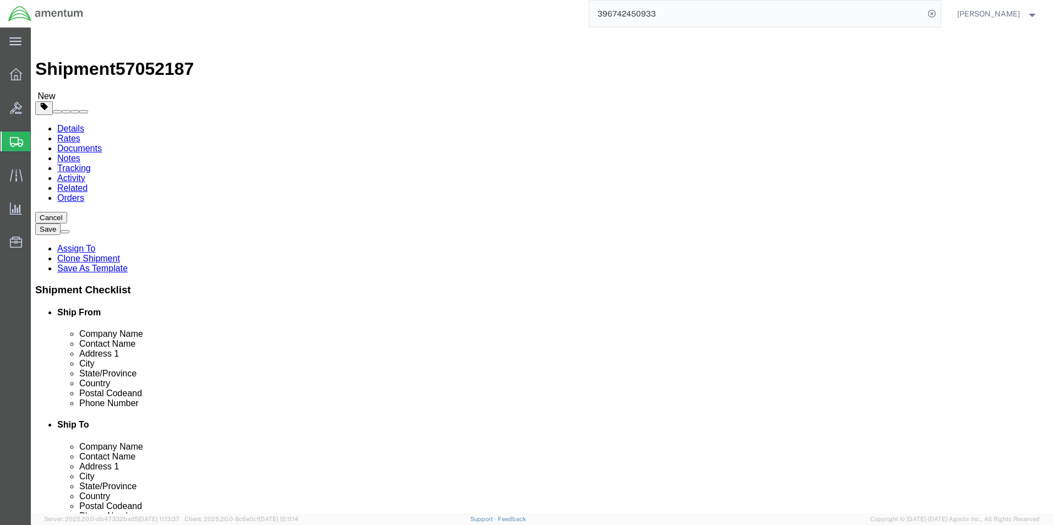
type input "12"
type input "36"
type input "70"
click dl "Pieces: 1.00 Each Total value: 2000.00 USD"
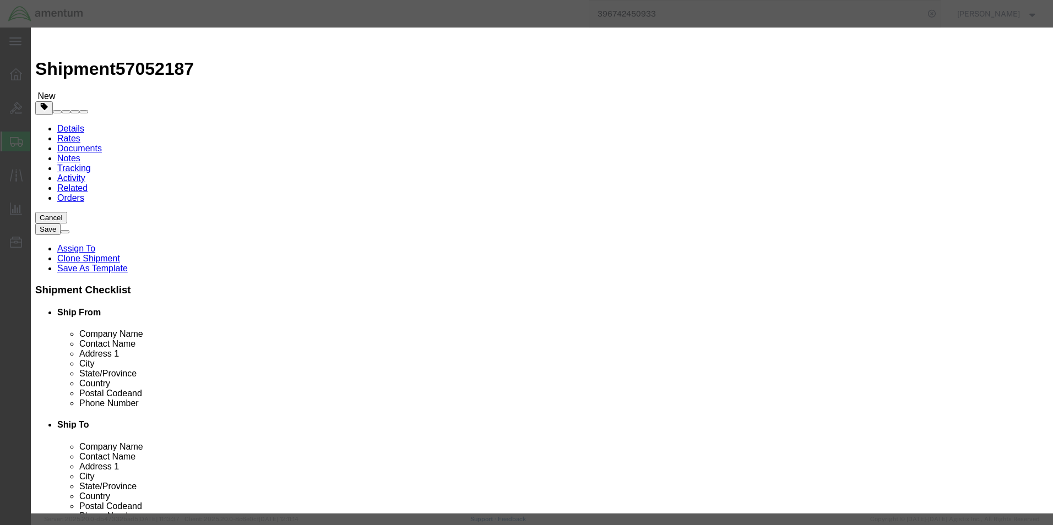
click button "Save & Close"
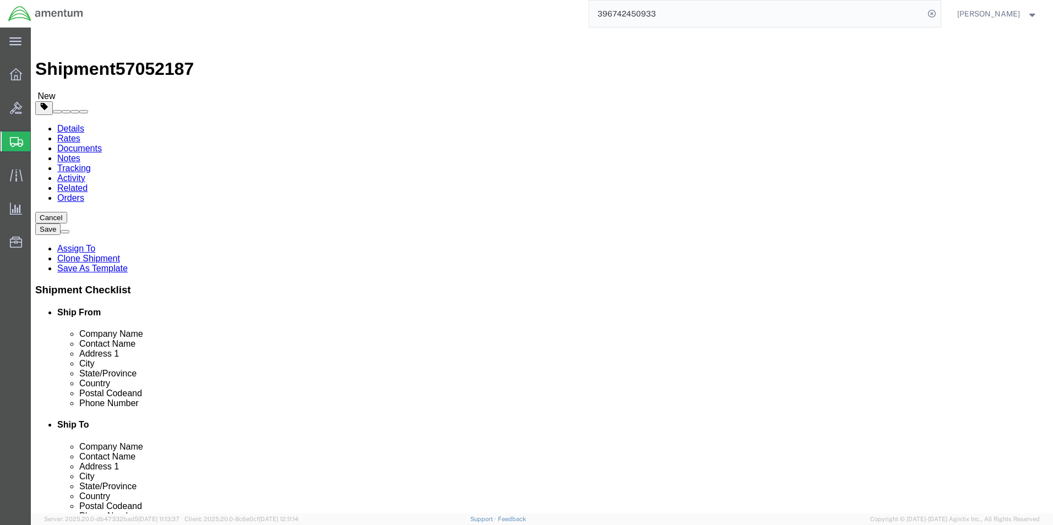
click button "Rate Shipment"
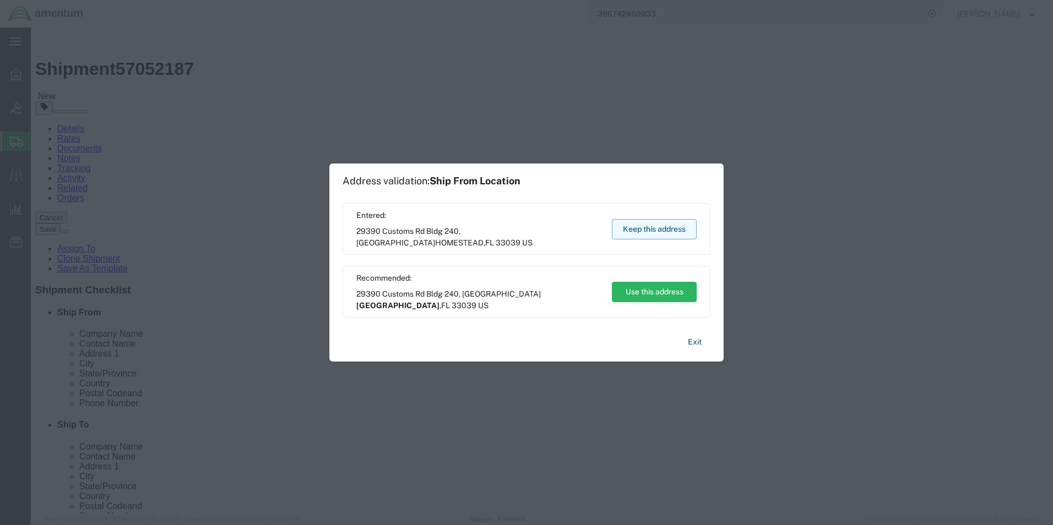
click at [654, 234] on button "Keep this address" at bounding box center [654, 229] width 85 height 20
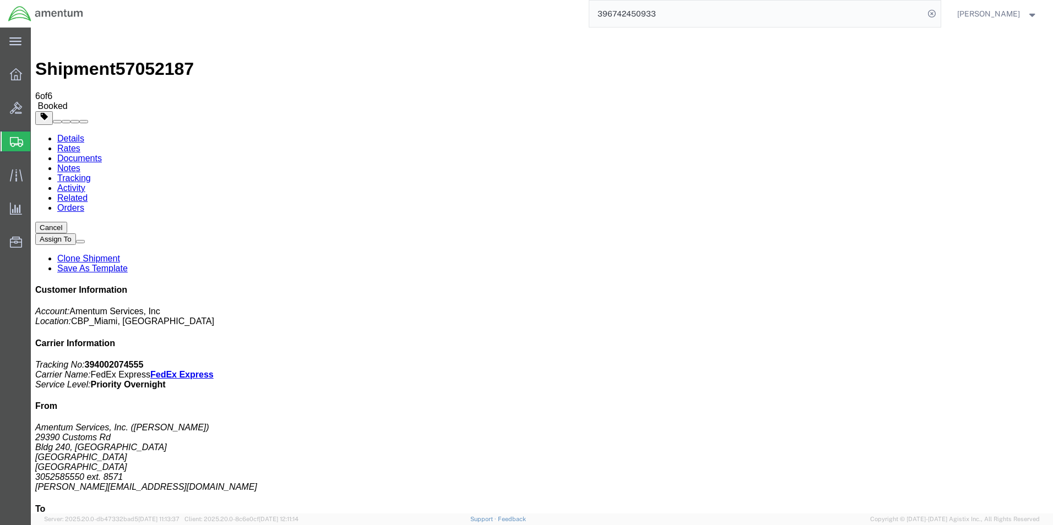
click at [67, 222] on button "Cancel" at bounding box center [51, 228] width 32 height 12
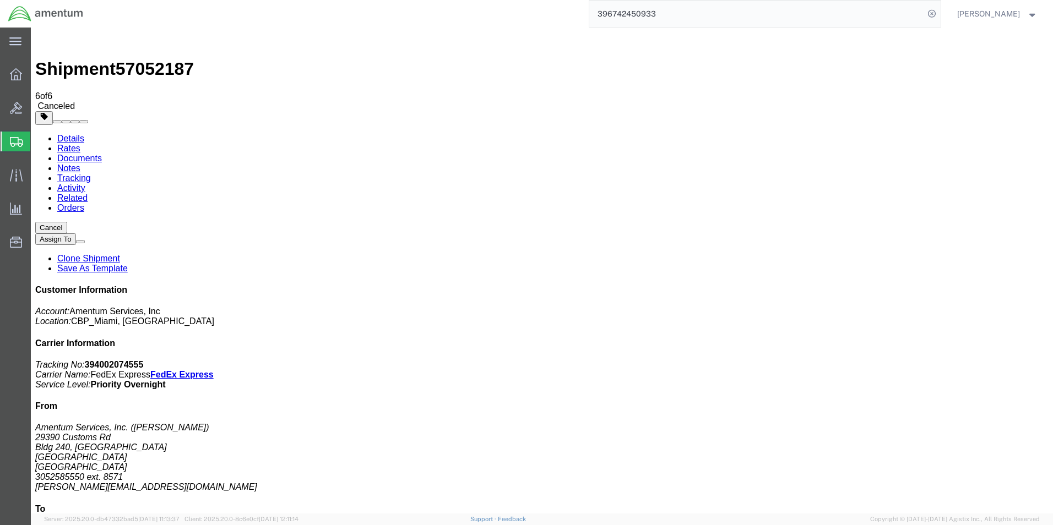
click div
click link "Clone Shipment"
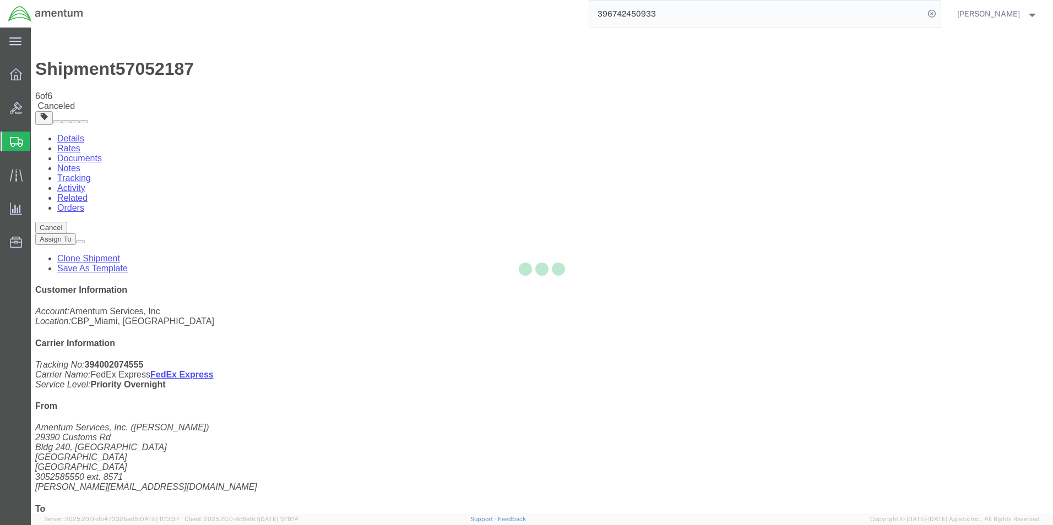
select select "49931"
select select "49914"
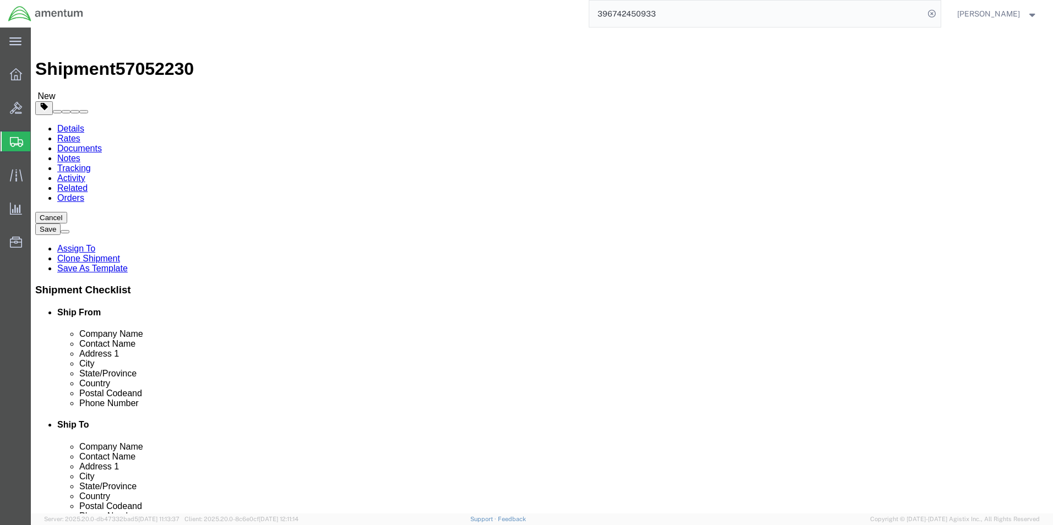
type input "ef"
select select "49831"
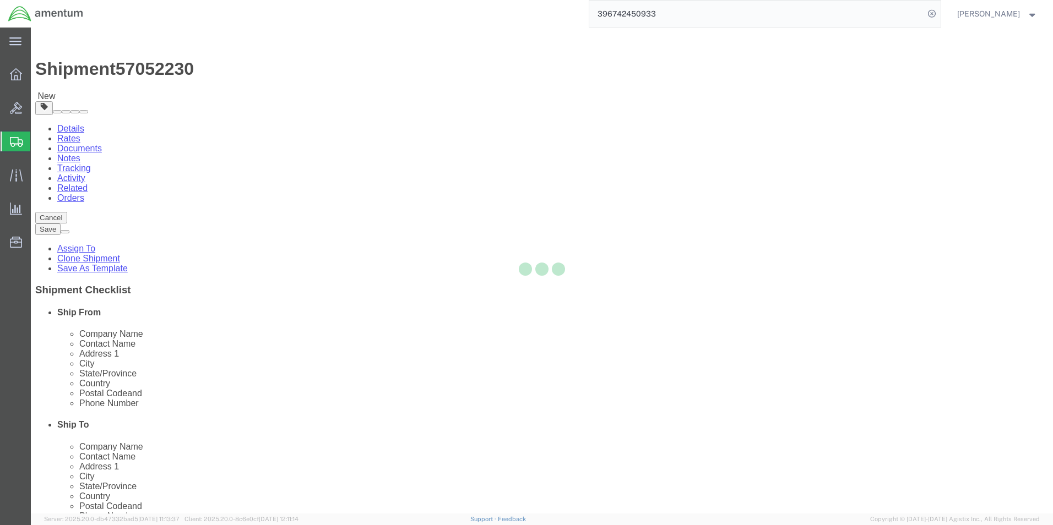
type input "Amentum Services, Inc"
type input "[PERSON_NAME]"
type input "[STREET_ADDRESS][PERSON_NAME]"
type input "[GEOGRAPHIC_DATA]"
type input "79906"
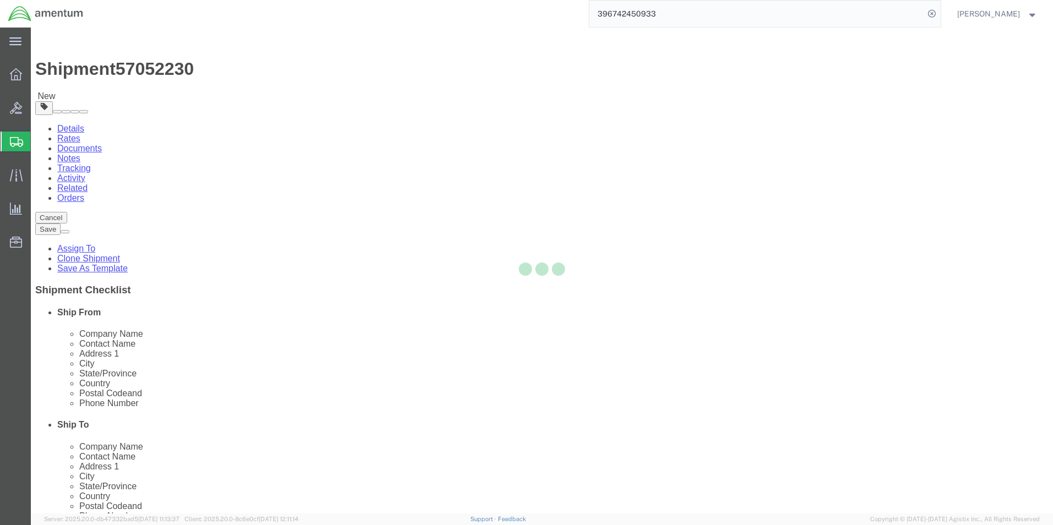
type input "[PHONE_NUMBER]"
type input "[PERSON_NAME][EMAIL_ADDRESS][PERSON_NAME][DOMAIN_NAME]"
select select "[GEOGRAPHIC_DATA]"
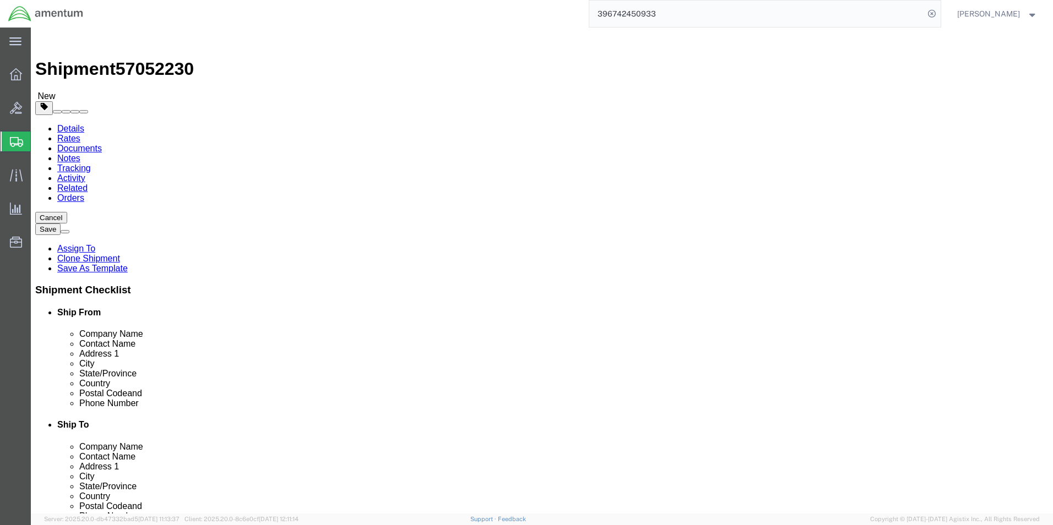
click span "57052230"
copy span "57052230"
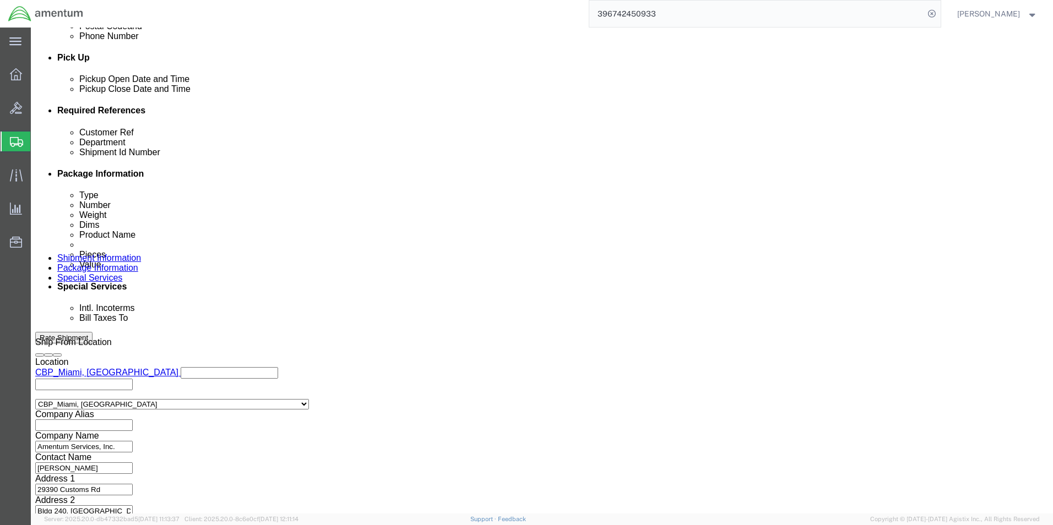
click input "57052187"
paste input "230"
type input "57052230"
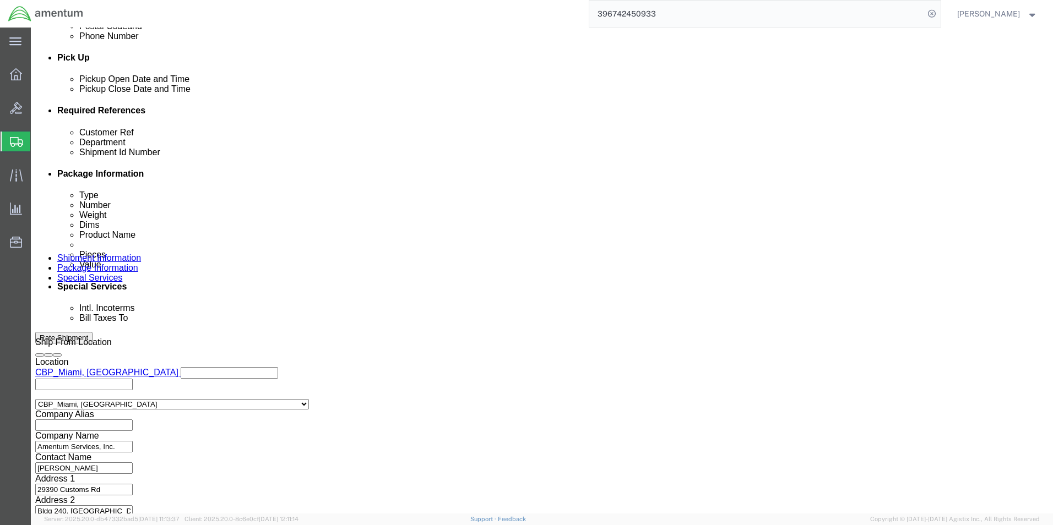
click button "Rate Shipment"
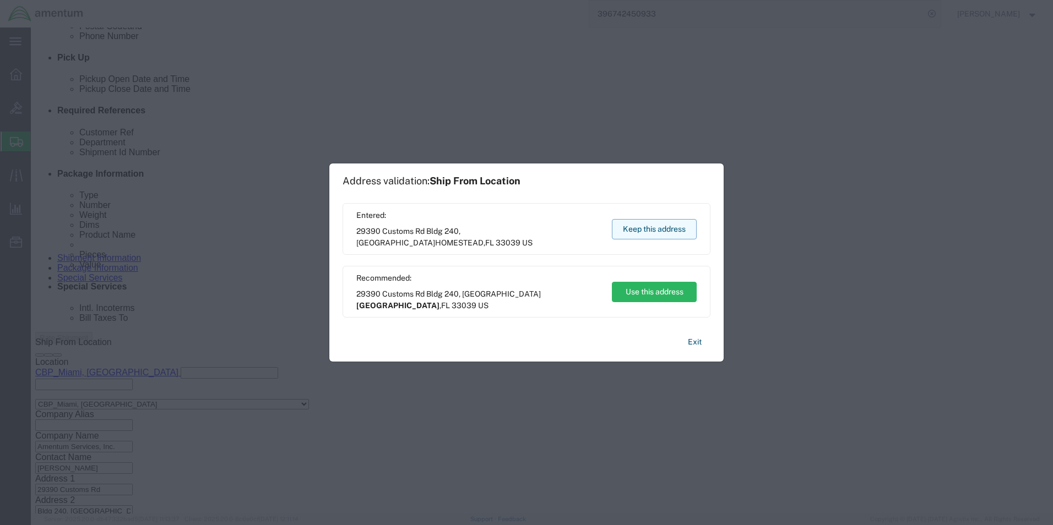
click at [672, 229] on button "Keep this address" at bounding box center [654, 229] width 85 height 20
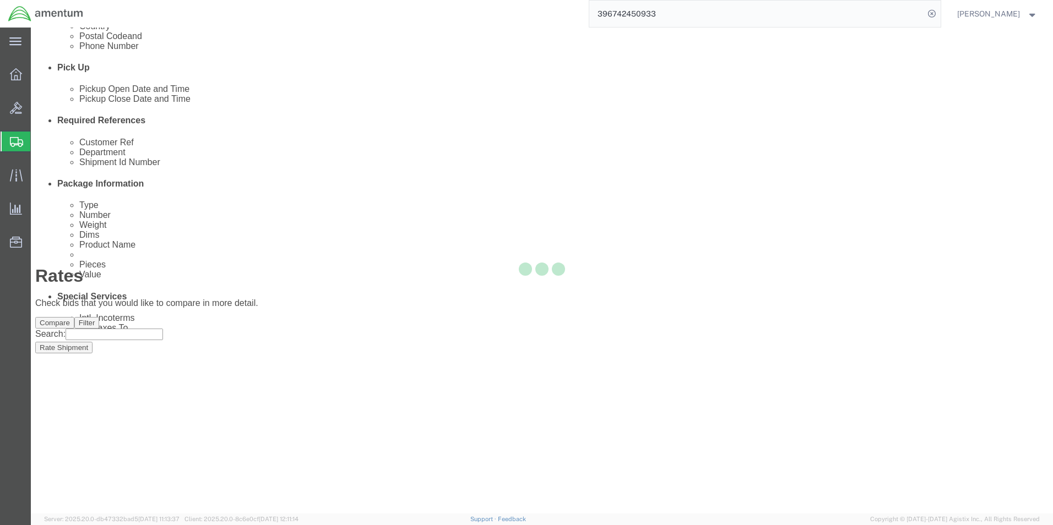
scroll to position [2, 0]
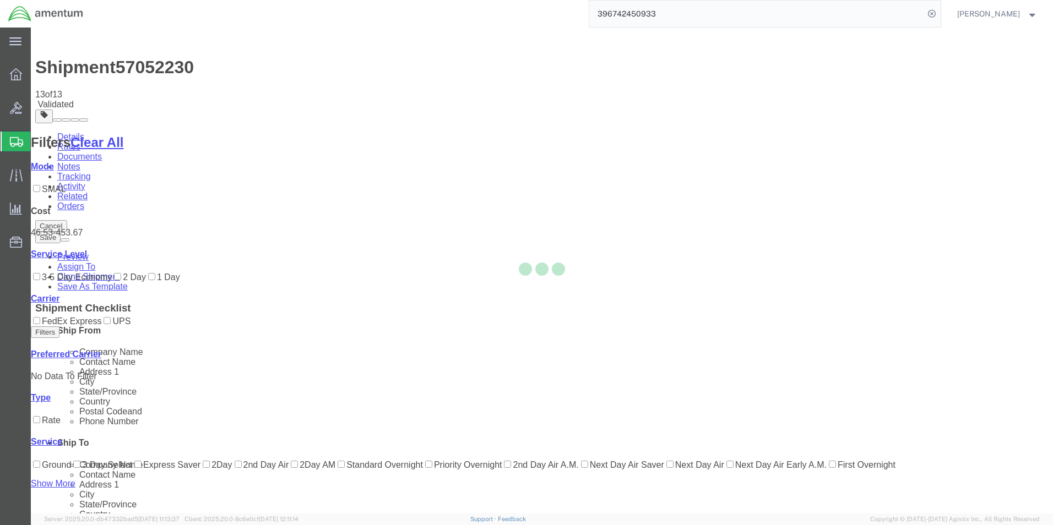
scroll to position [0, 0]
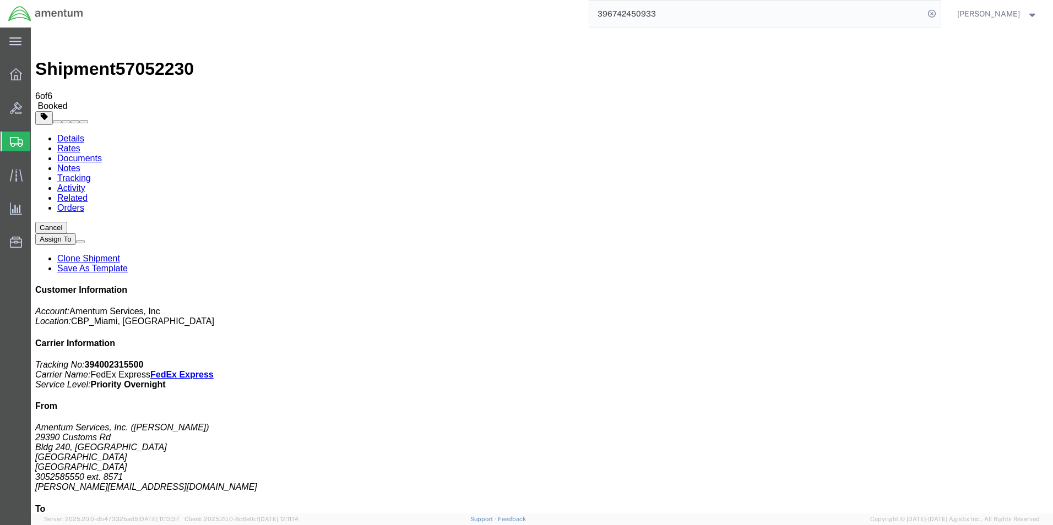
drag, startPoint x: 995, startPoint y: 333, endPoint x: 937, endPoint y: 332, distance: 58.4
copy address "[PERSON_NAME])"
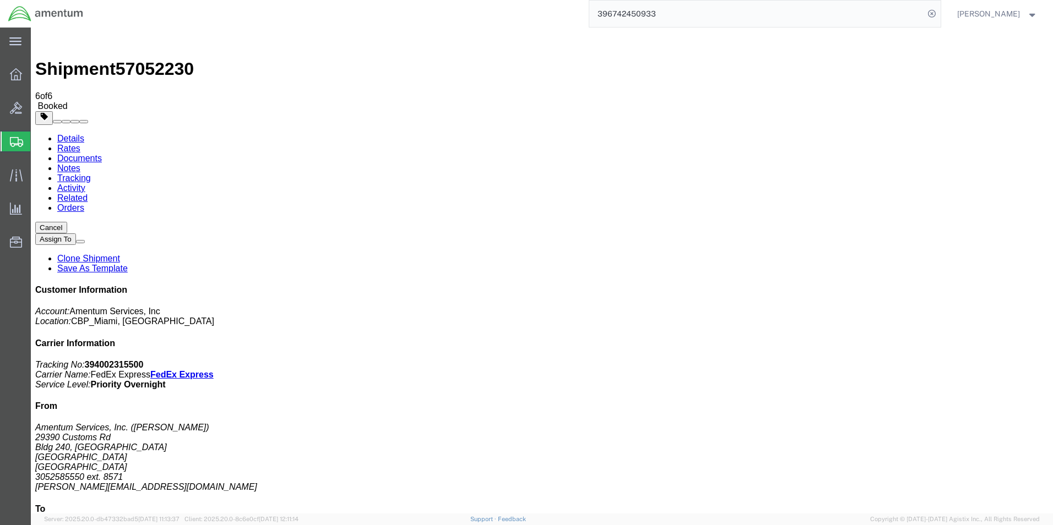
drag, startPoint x: 935, startPoint y: 346, endPoint x: 854, endPoint y: 345, distance: 81.5
copy address "[STREET_ADDRESS][PERSON_NAME]"
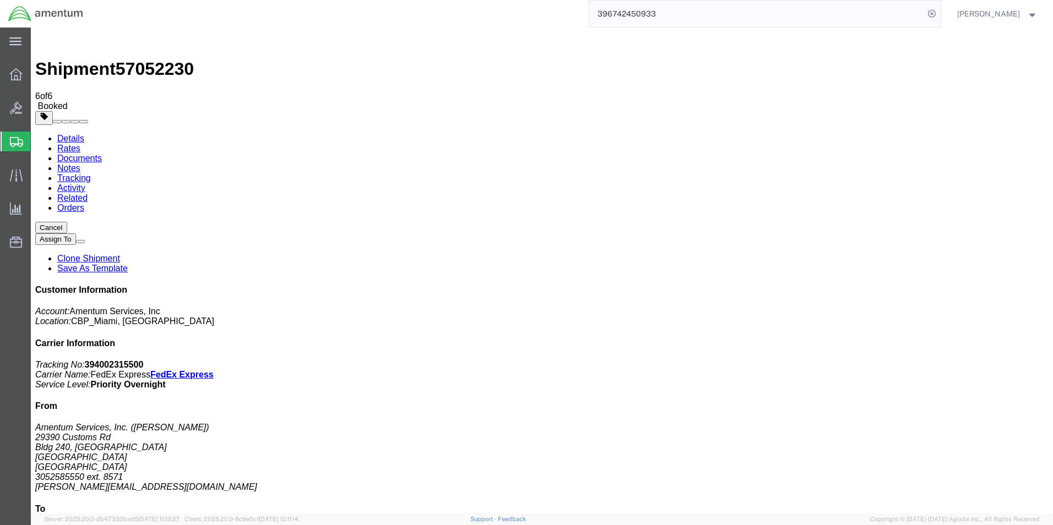
drag, startPoint x: 904, startPoint y: 376, endPoint x: 857, endPoint y: 379, distance: 46.9
copy address "[PHONE_NUMBER]"
click at [938, 360] on p "Tracking No: 394002315500 Carrier Name: FedEx Express FedEx Express Service Lev…" at bounding box center [541, 375] width 1013 height 30
click at [144, 360] on b "394002315500" at bounding box center [114, 364] width 59 height 9
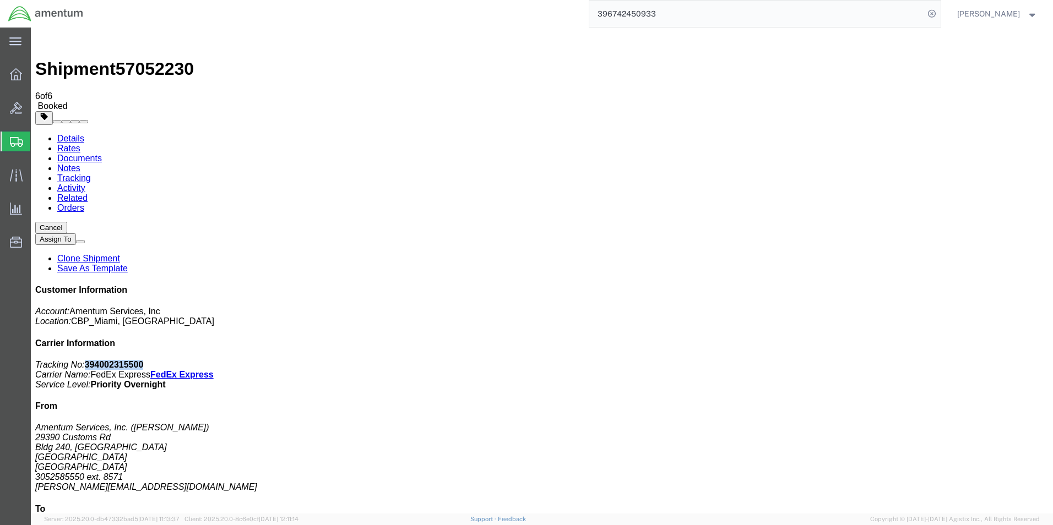
click at [144, 360] on b "394002315500" at bounding box center [114, 364] width 59 height 9
copy b "394002315500"
drag, startPoint x: 941, startPoint y: 341, endPoint x: 850, endPoint y: 341, distance: 90.8
click at [850, 341] on div "Customer Information Account: Amentum Services, Inc Location: CBP_Miami, [GEOGR…" at bounding box center [541, 481] width 1013 height 392
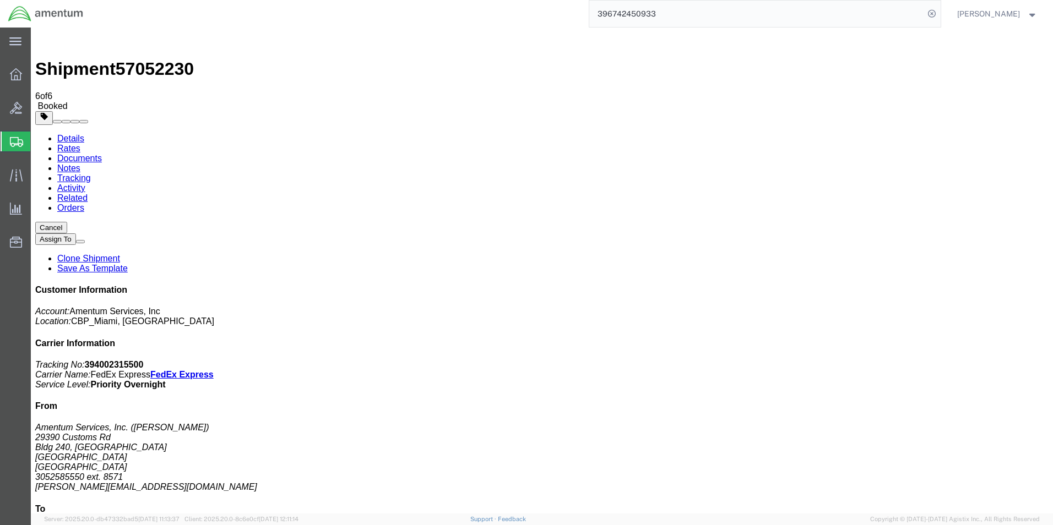
drag, startPoint x: 850, startPoint y: 341, endPoint x: 864, endPoint y: 342, distance: 13.8
copy address "[STREET_ADDRESS][PERSON_NAME]"
